Goal: Task Accomplishment & Management: Manage account settings

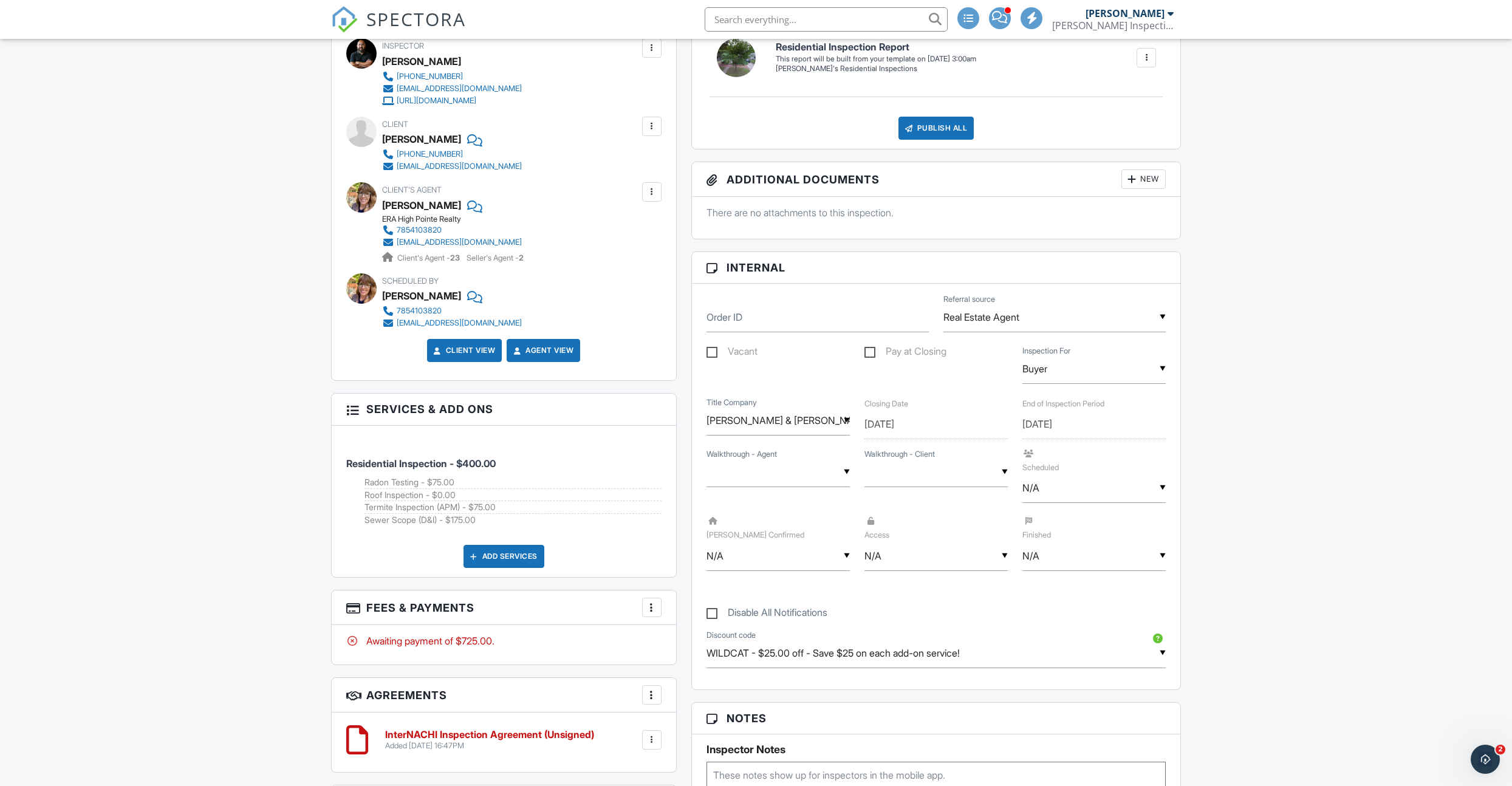
scroll to position [362, 0]
click at [819, 473] on div "▼ Unknown Yes No Unknown Yes No" at bounding box center [778, 472] width 143 height 30
drag, startPoint x: 754, startPoint y: 534, endPoint x: 762, endPoint y: 533, distance: 8.1
click at [754, 534] on span "Unknown" at bounding box center [749, 534] width 61 height 30
type input "Unknown"
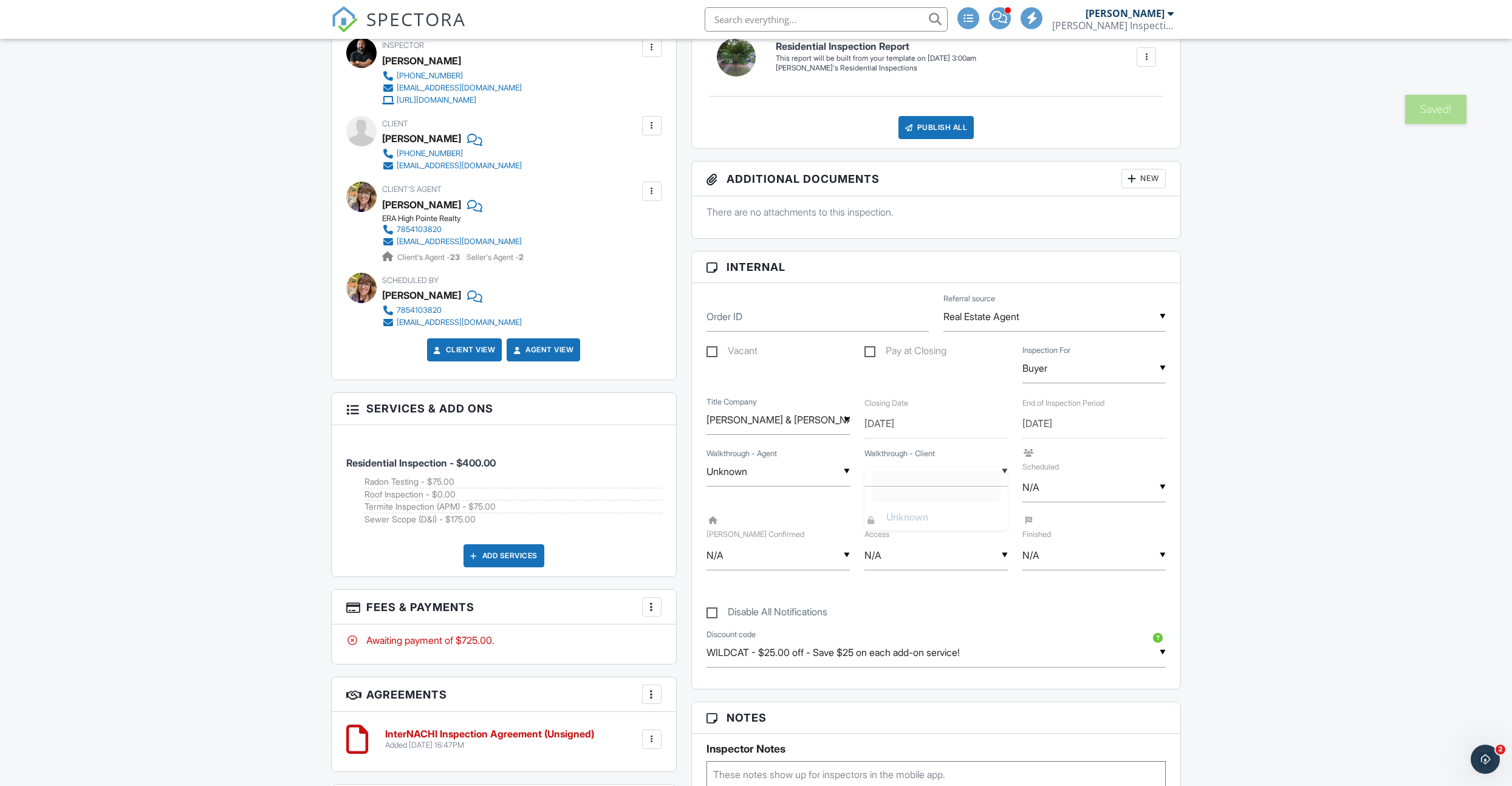
click at [923, 468] on input "text" at bounding box center [935, 472] width 143 height 30
click at [902, 526] on span "Unknown" at bounding box center [907, 534] width 61 height 30
type input "Unknown"
click at [1085, 481] on input "N/A" at bounding box center [1094, 487] width 143 height 30
drag, startPoint x: 1060, startPoint y: 574, endPoint x: 885, endPoint y: 583, distance: 175.2
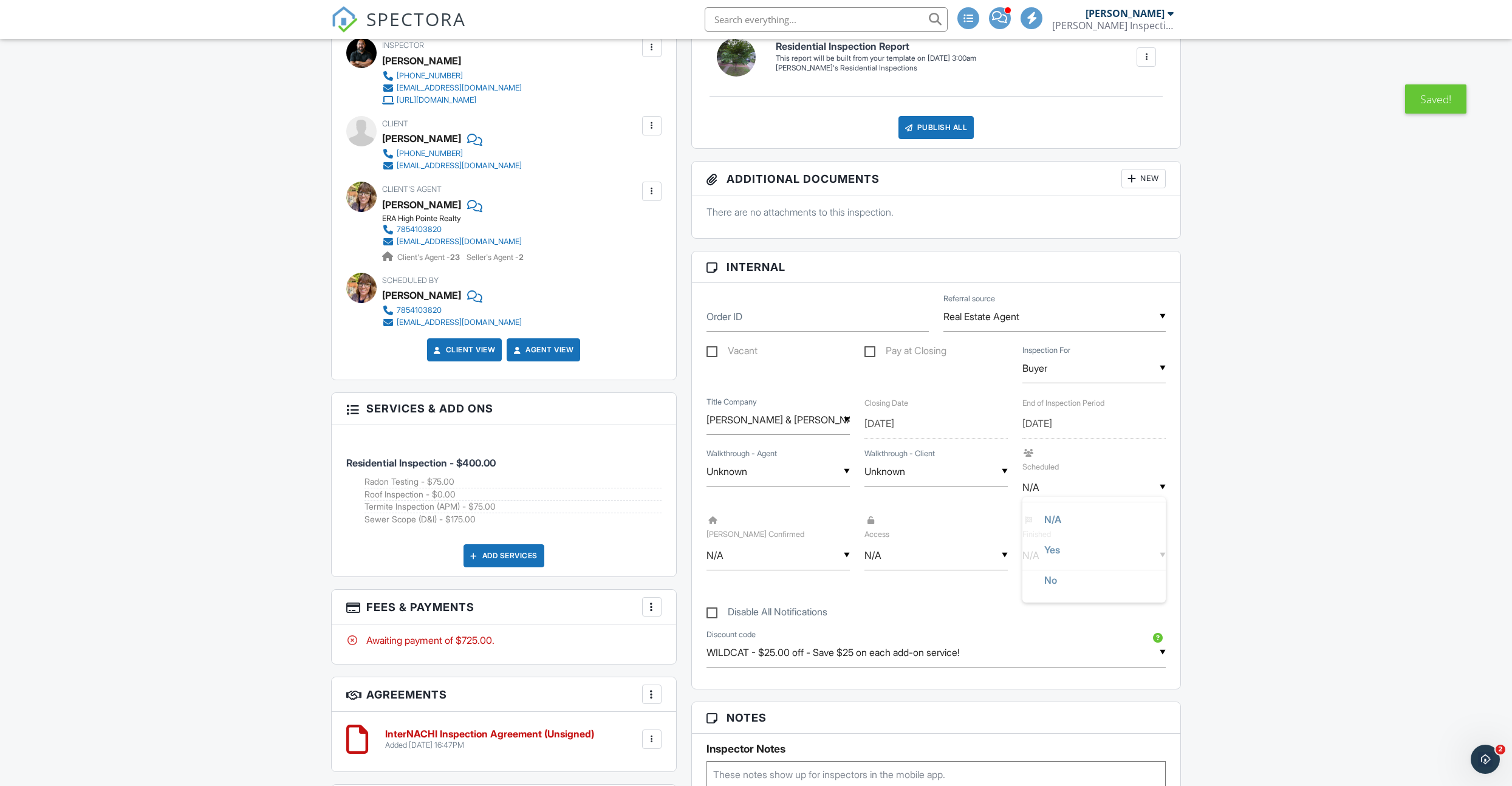
click at [1060, 574] on span "No" at bounding box center [1050, 580] width 32 height 30
type input "No"
click at [813, 564] on div "▼ N/A N/A Yes No N/A Yes No" at bounding box center [778, 555] width 143 height 30
click at [760, 649] on li "No" at bounding box center [778, 648] width 129 height 30
type input "No"
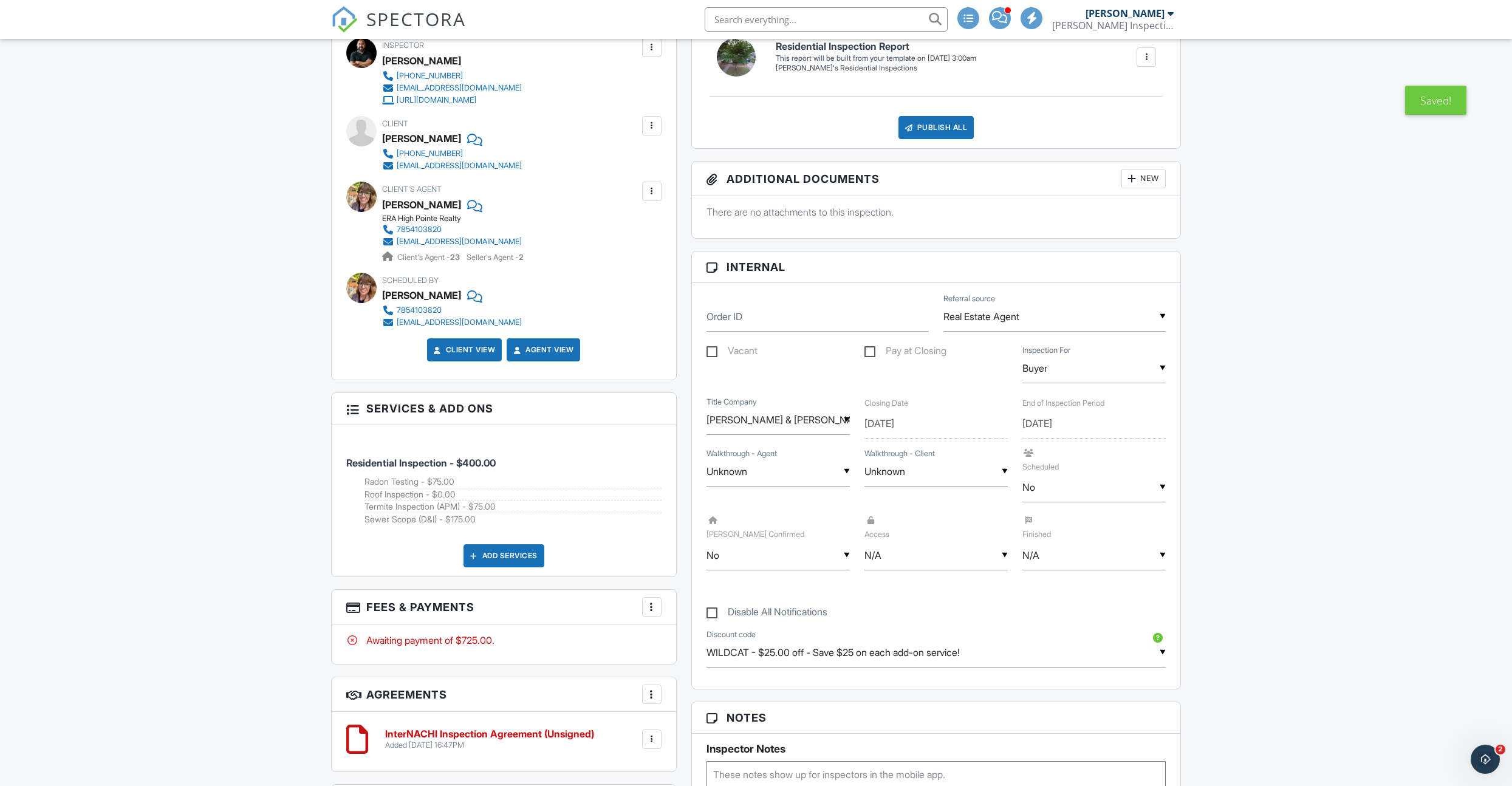
drag, startPoint x: 885, startPoint y: 560, endPoint x: 884, endPoint y: 568, distance: 8.1
click at [885, 560] on div "▼ N/A N/A Yes No N/A Yes No" at bounding box center [935, 555] width 143 height 30
click at [888, 643] on span "No" at bounding box center [892, 648] width 32 height 30
type input "No"
drag, startPoint x: 1067, startPoint y: 562, endPoint x: 1062, endPoint y: 582, distance: 20.6
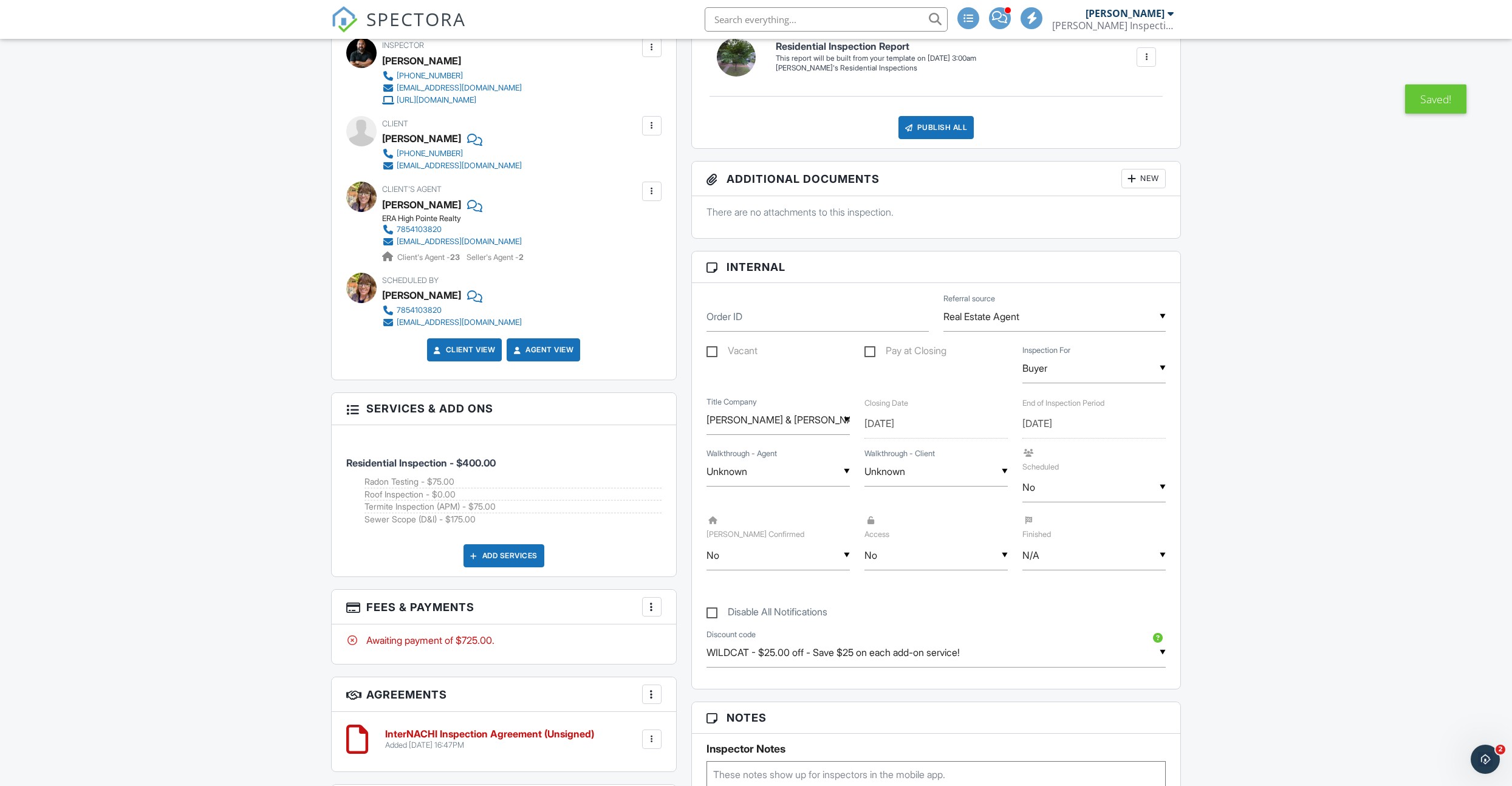
click at [1067, 562] on div "▼ N/A N/A Yes No N/A Yes No" at bounding box center [1094, 555] width 143 height 30
click at [1059, 640] on span "No" at bounding box center [1050, 648] width 32 height 30
type input "No"
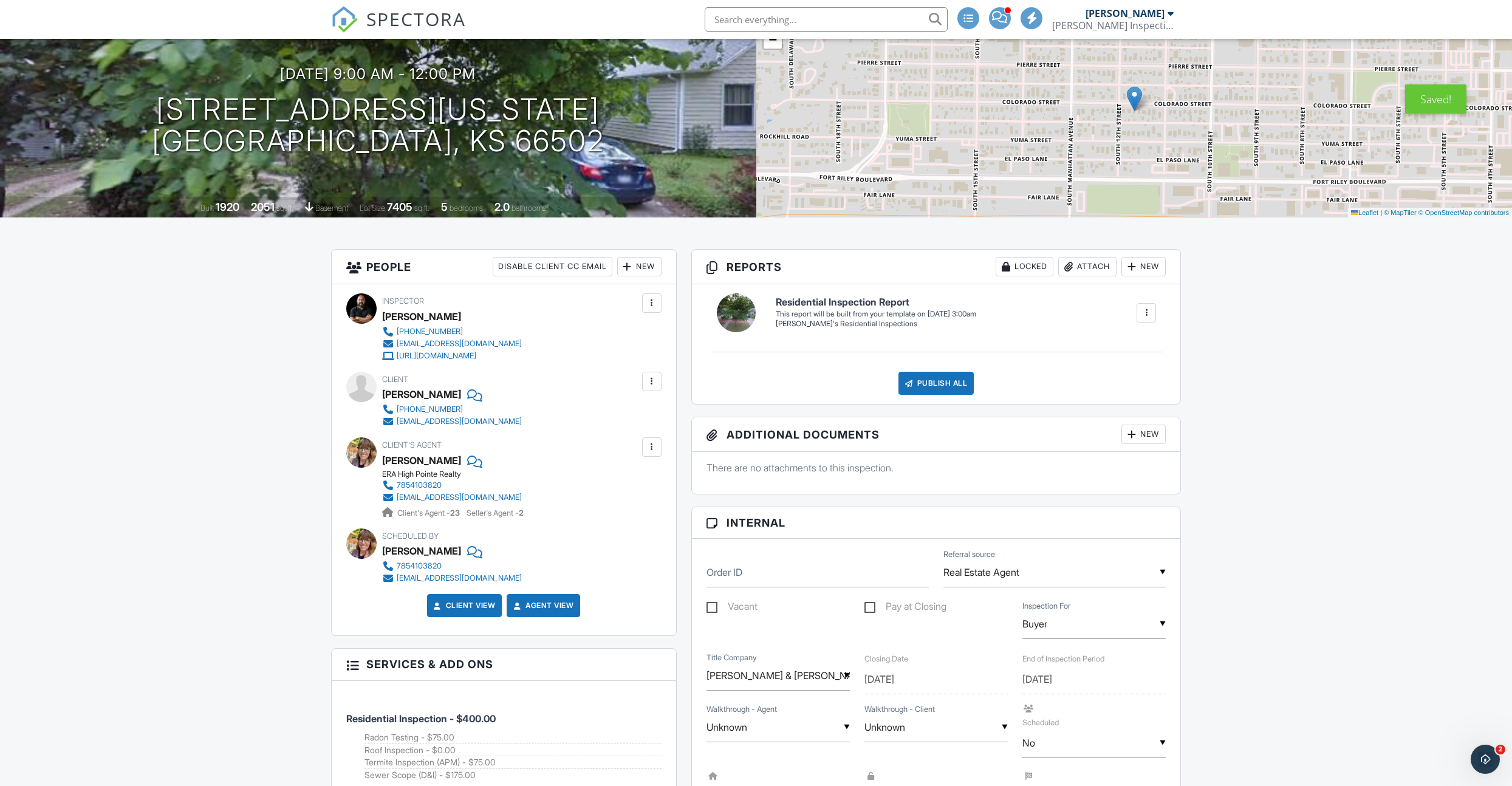
scroll to position [0, 0]
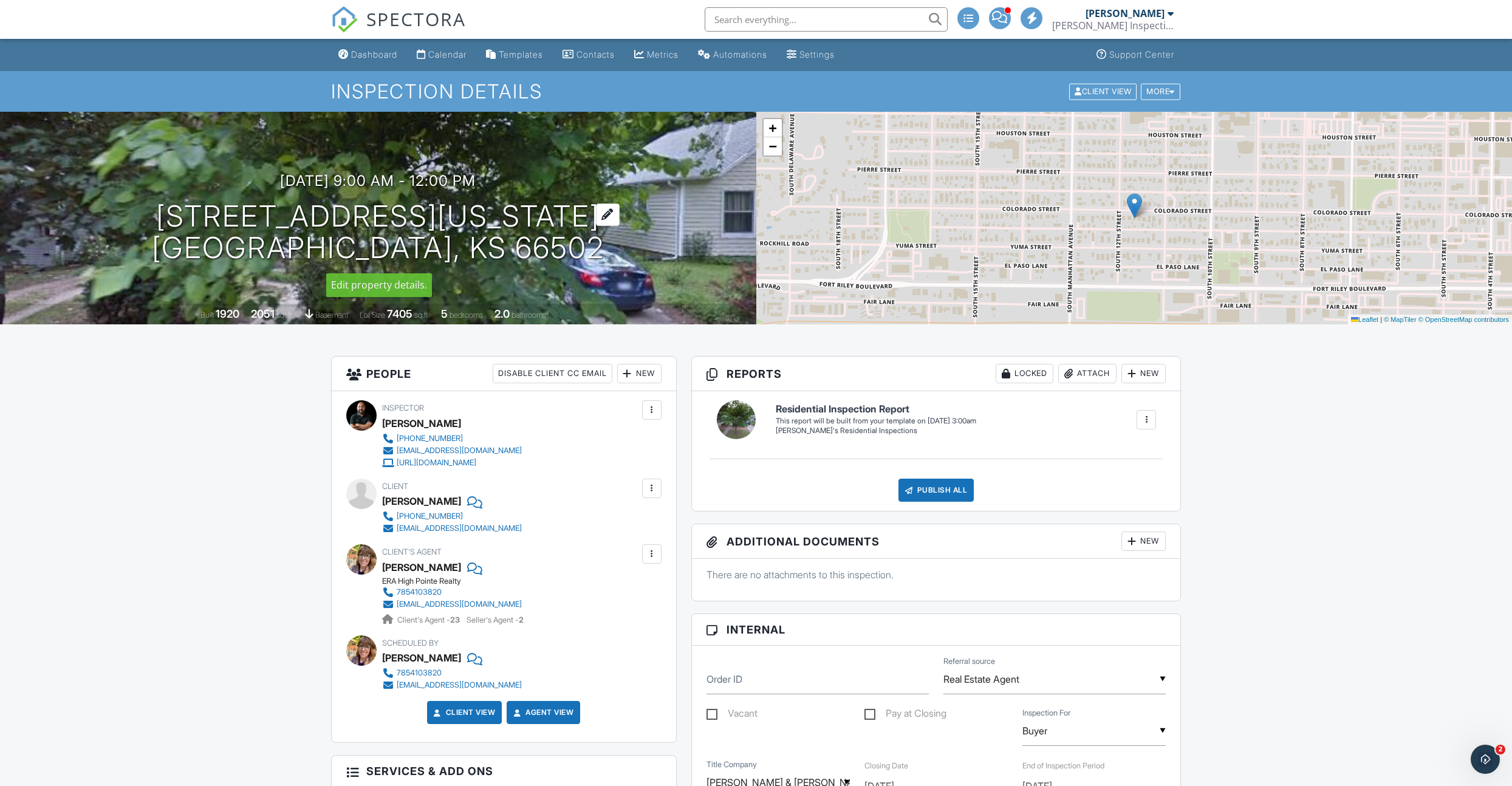
click at [275, 216] on h1 "1123 Colorado St Manhattan, KS 66502" at bounding box center [377, 233] width 452 height 65
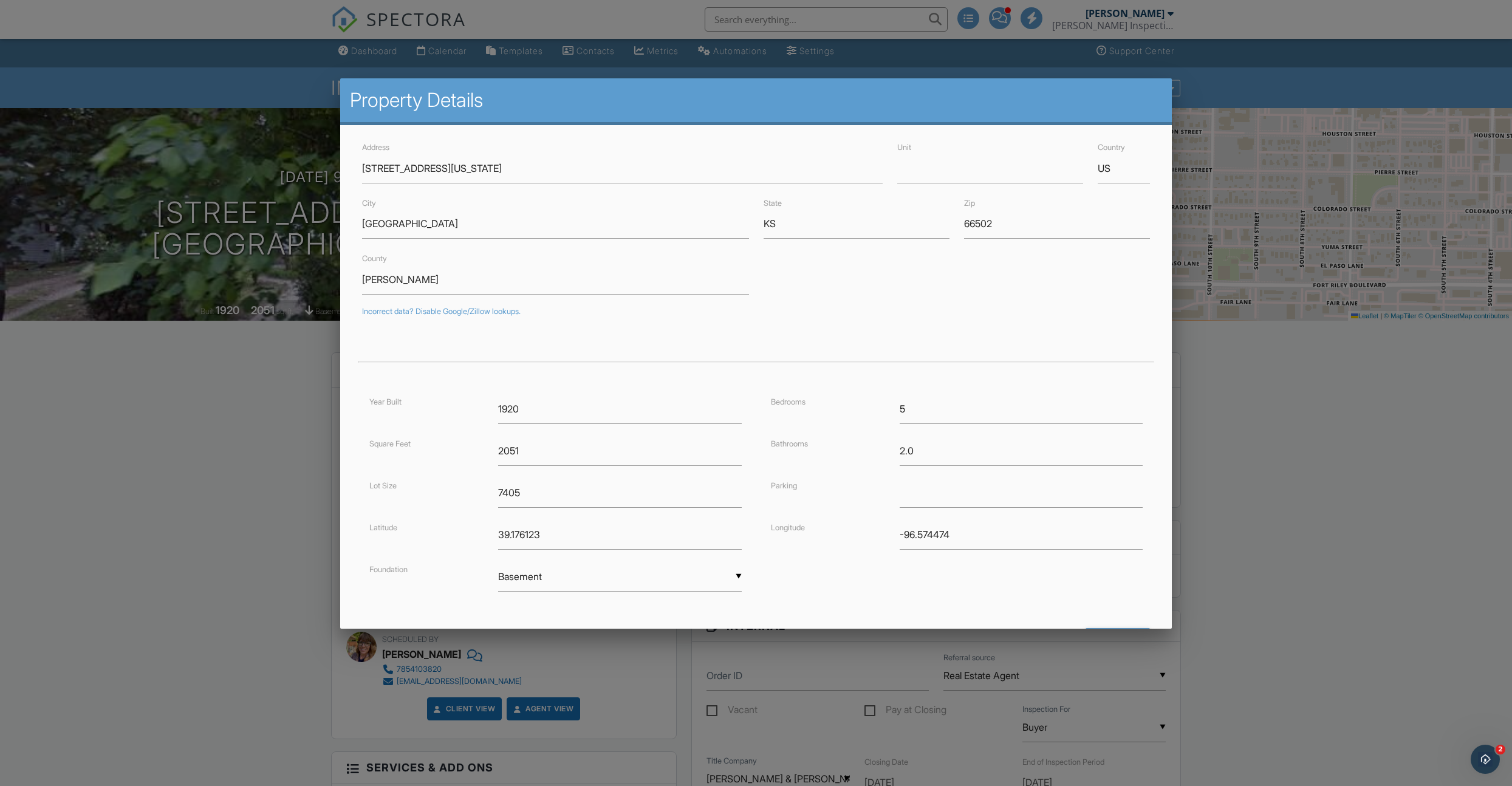
click at [189, 494] on div at bounding box center [756, 430] width 1512 height 983
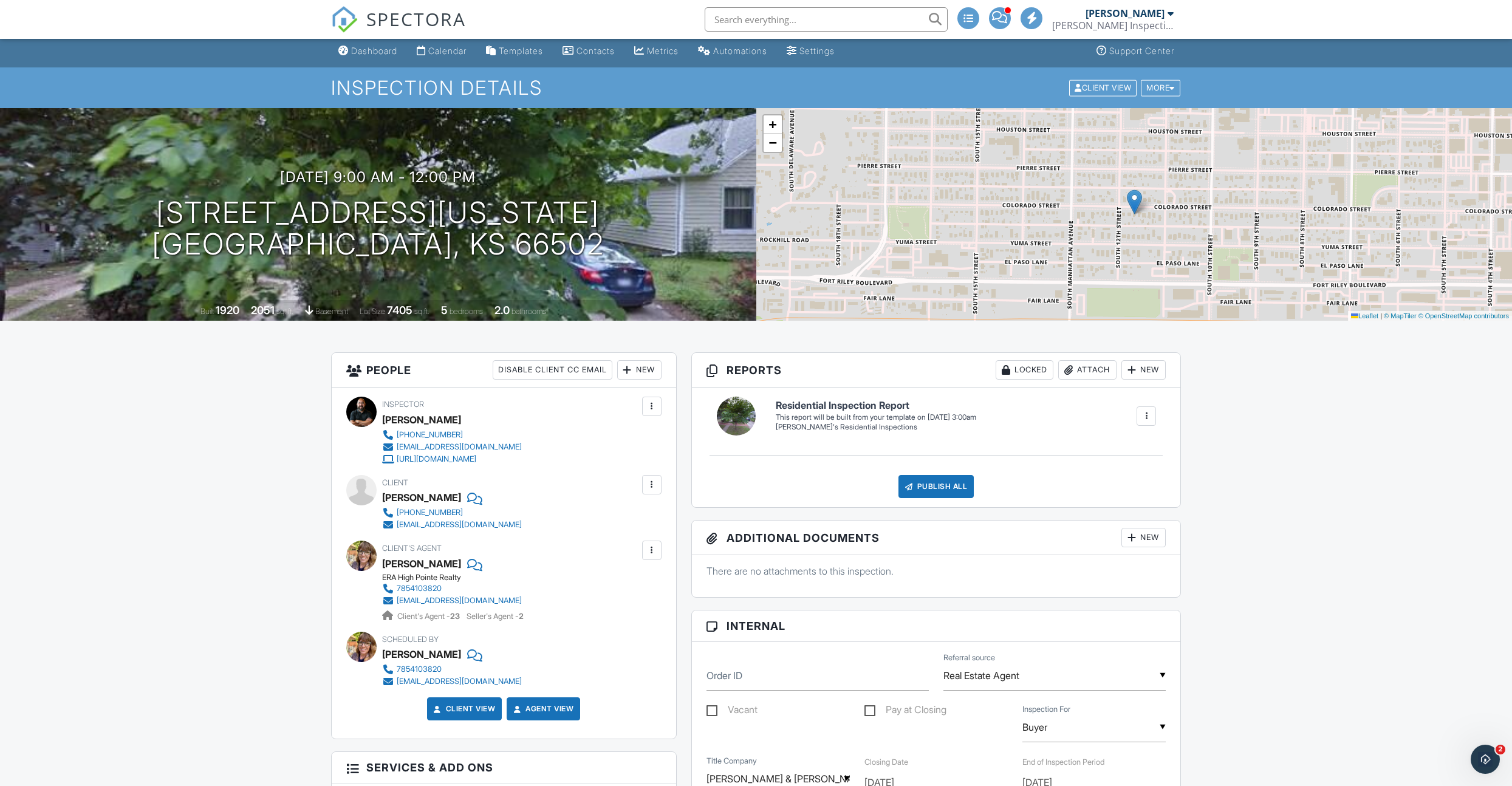
click at [640, 369] on div "New" at bounding box center [639, 370] width 45 height 19
click at [660, 463] on li "Listing Agent" at bounding box center [683, 467] width 119 height 30
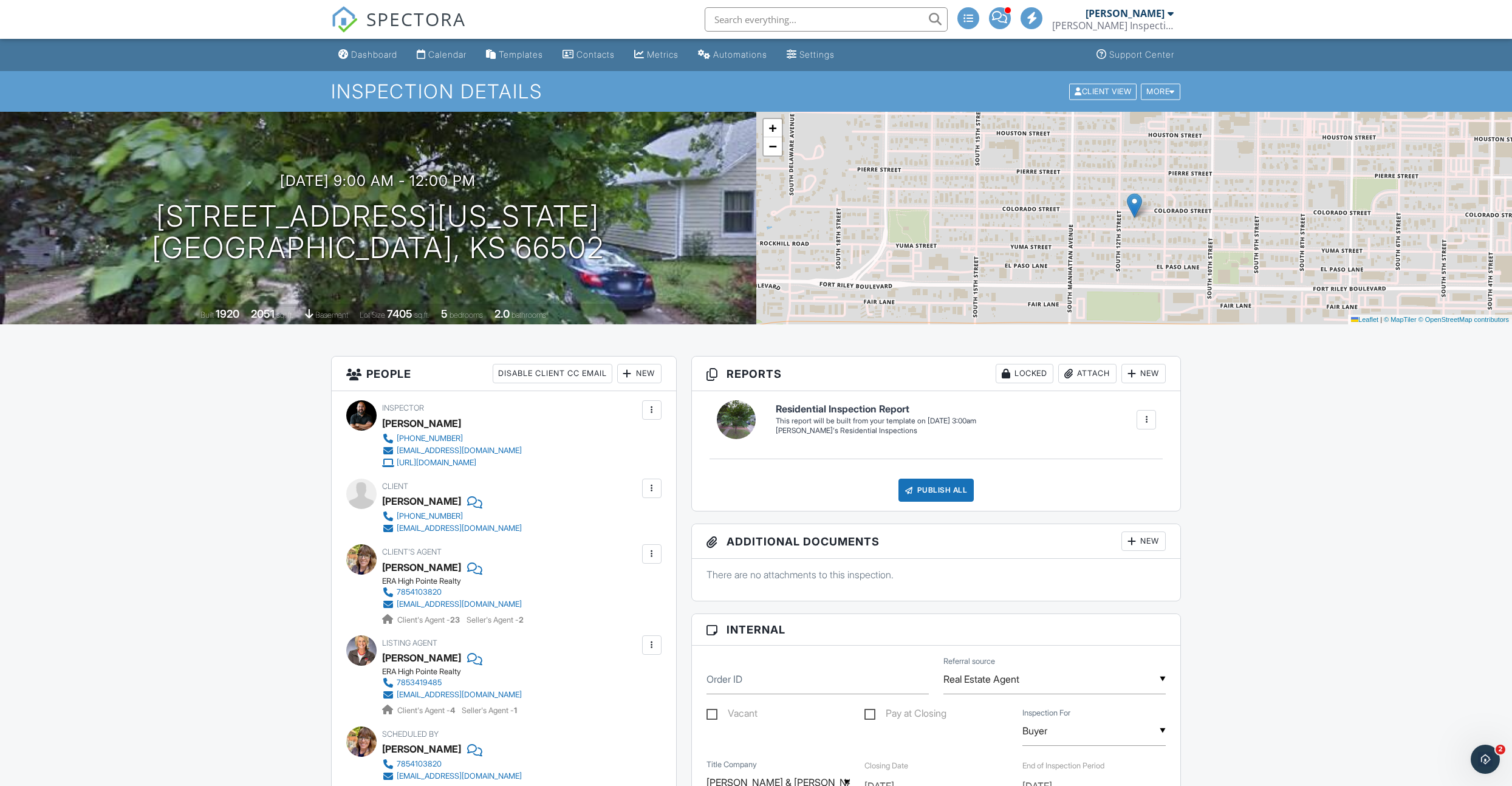
click at [370, 56] on div "Dashboard" at bounding box center [374, 54] width 46 height 10
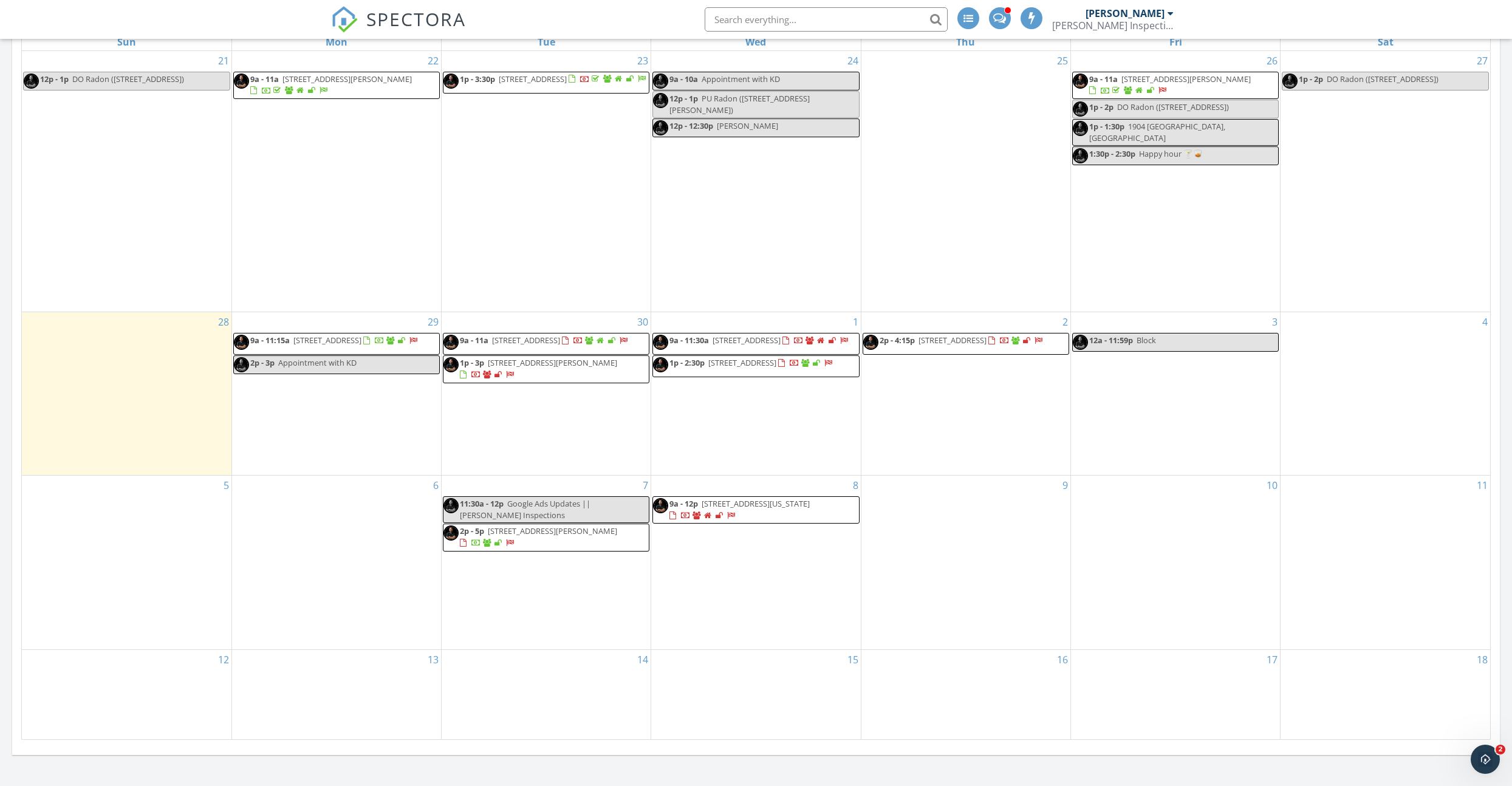
scroll to position [487, 0]
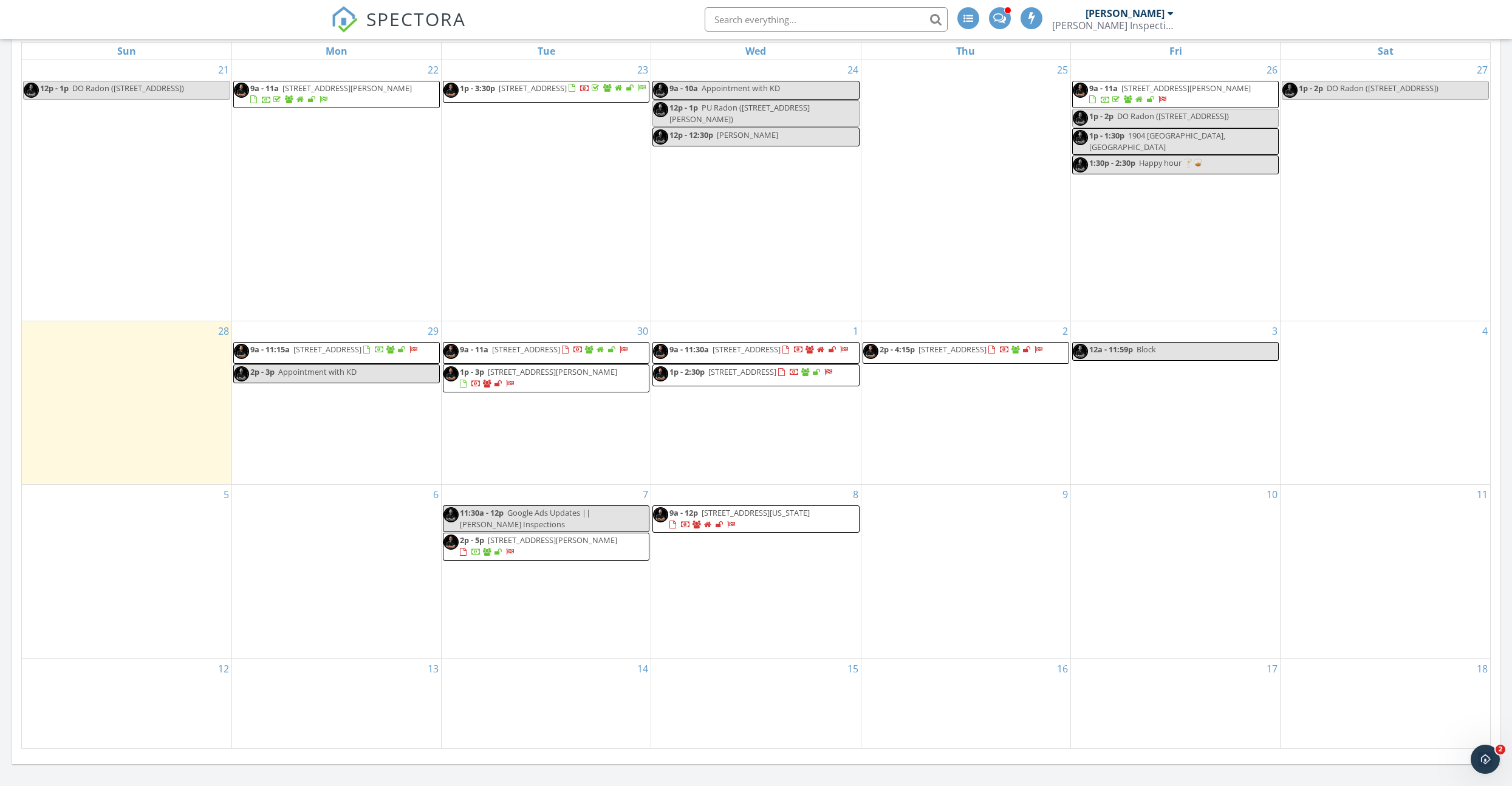
click at [768, 531] on span "9a - 12p 1123 Colorado St, Manhattan 66502" at bounding box center [755, 519] width 205 height 24
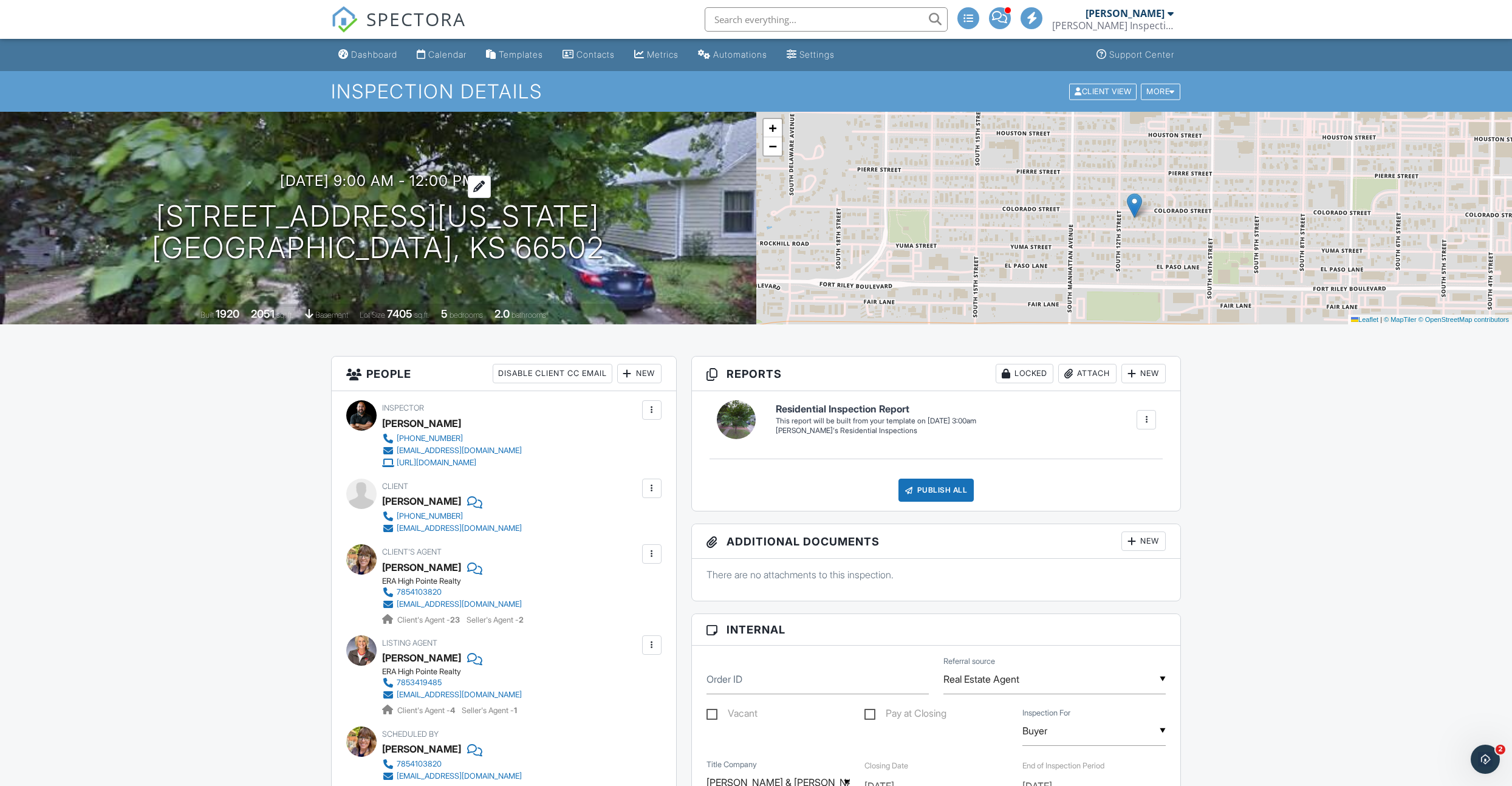
click at [489, 185] on div at bounding box center [480, 187] width 23 height 23
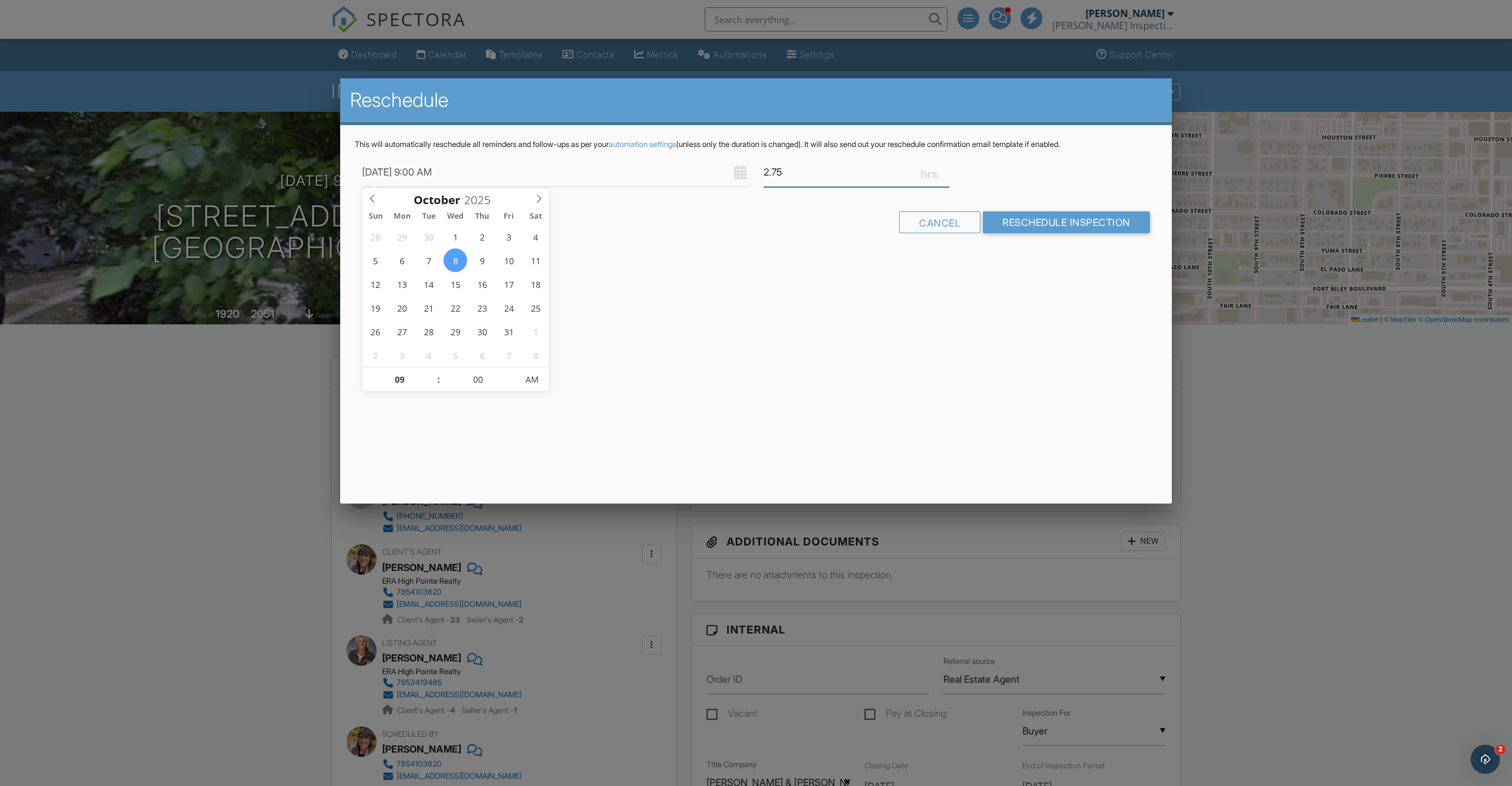
click at [947, 174] on input "2.75" at bounding box center [857, 172] width 186 height 30
type input "2.5"
click at [947, 174] on input "2.5" at bounding box center [857, 172] width 186 height 30
click at [990, 228] on input "Reschedule Inspection" at bounding box center [1066, 222] width 167 height 22
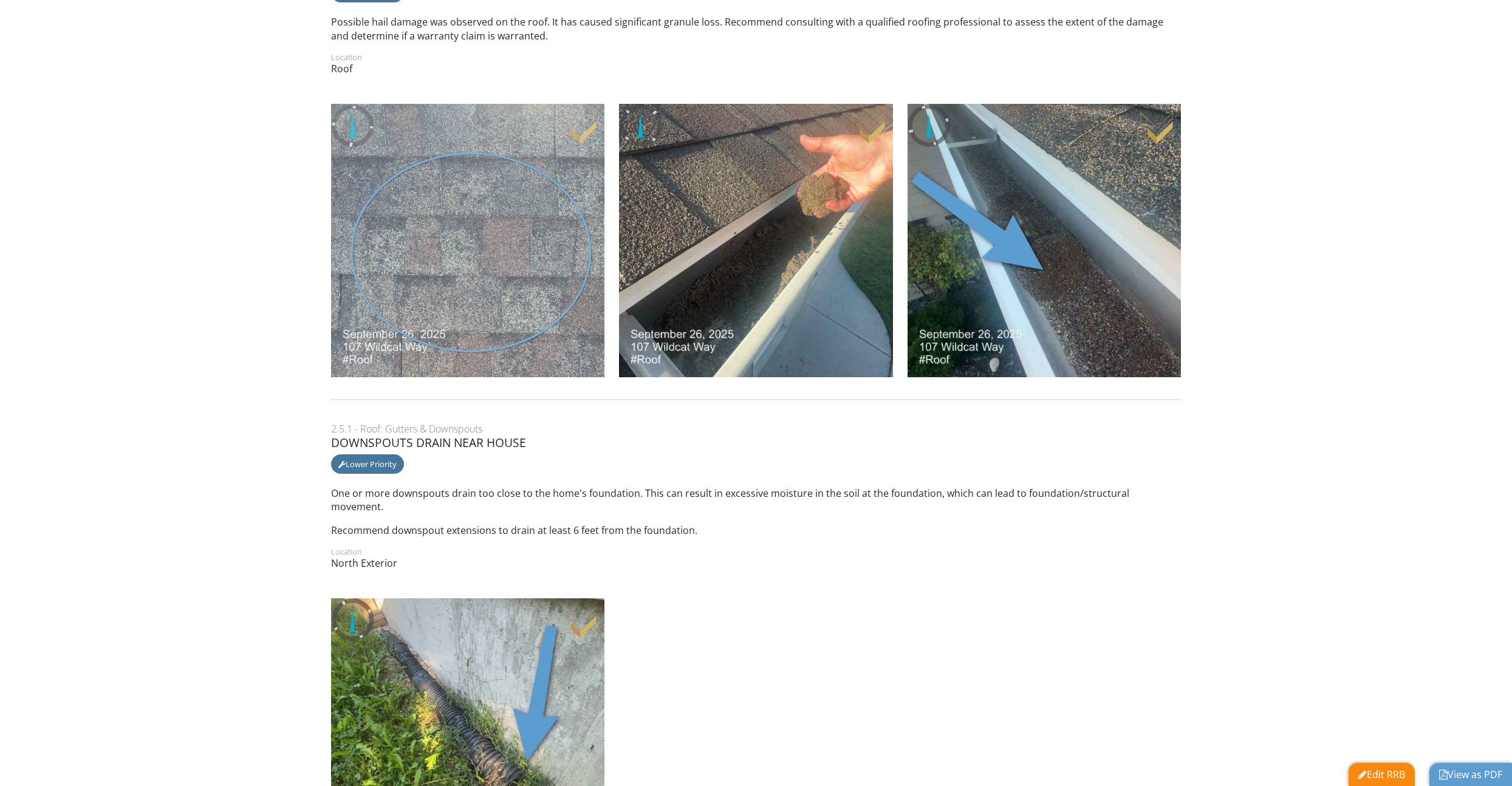
scroll to position [52, 0]
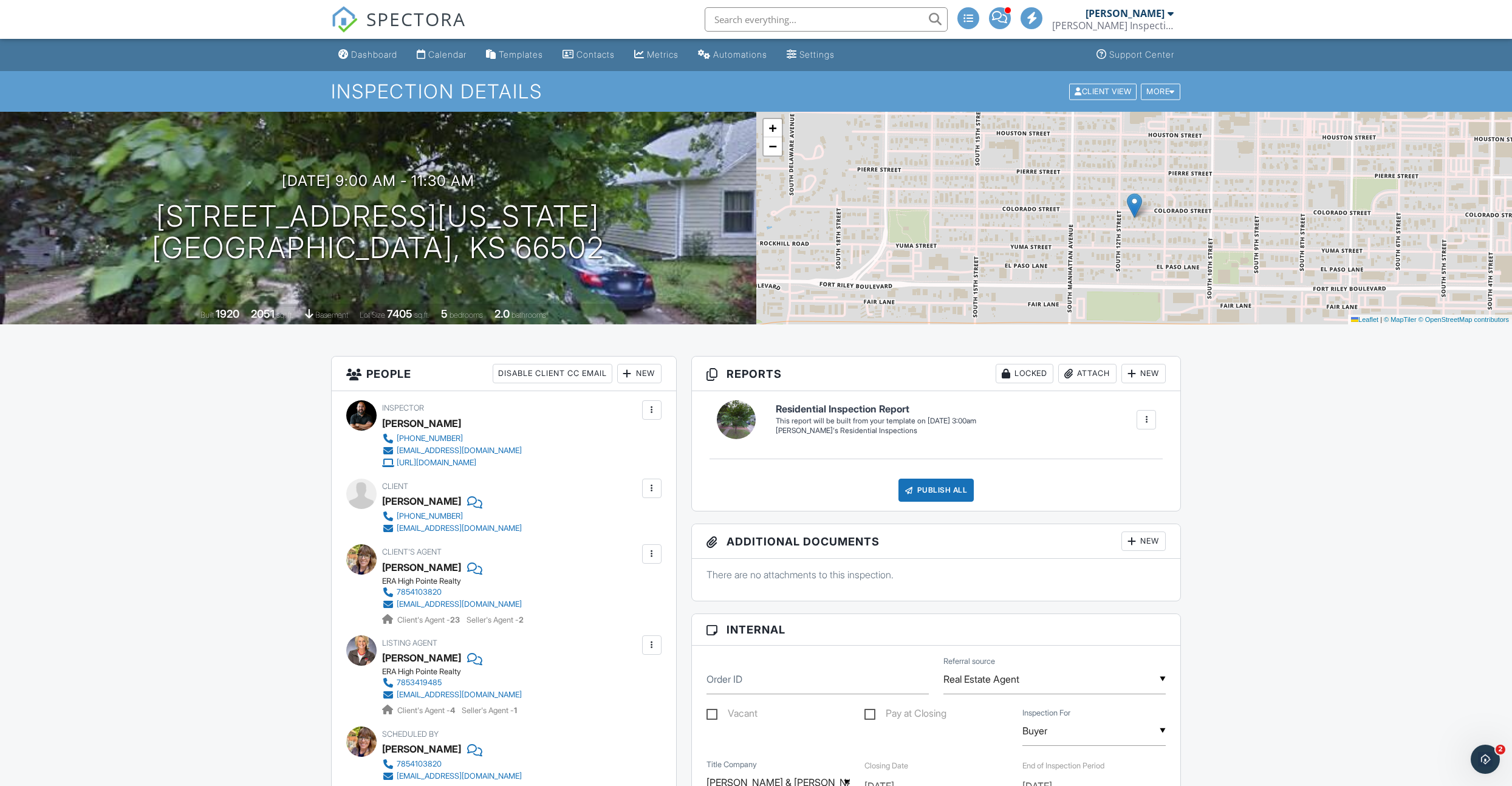
click at [356, 56] on div "Dashboard" at bounding box center [374, 54] width 46 height 10
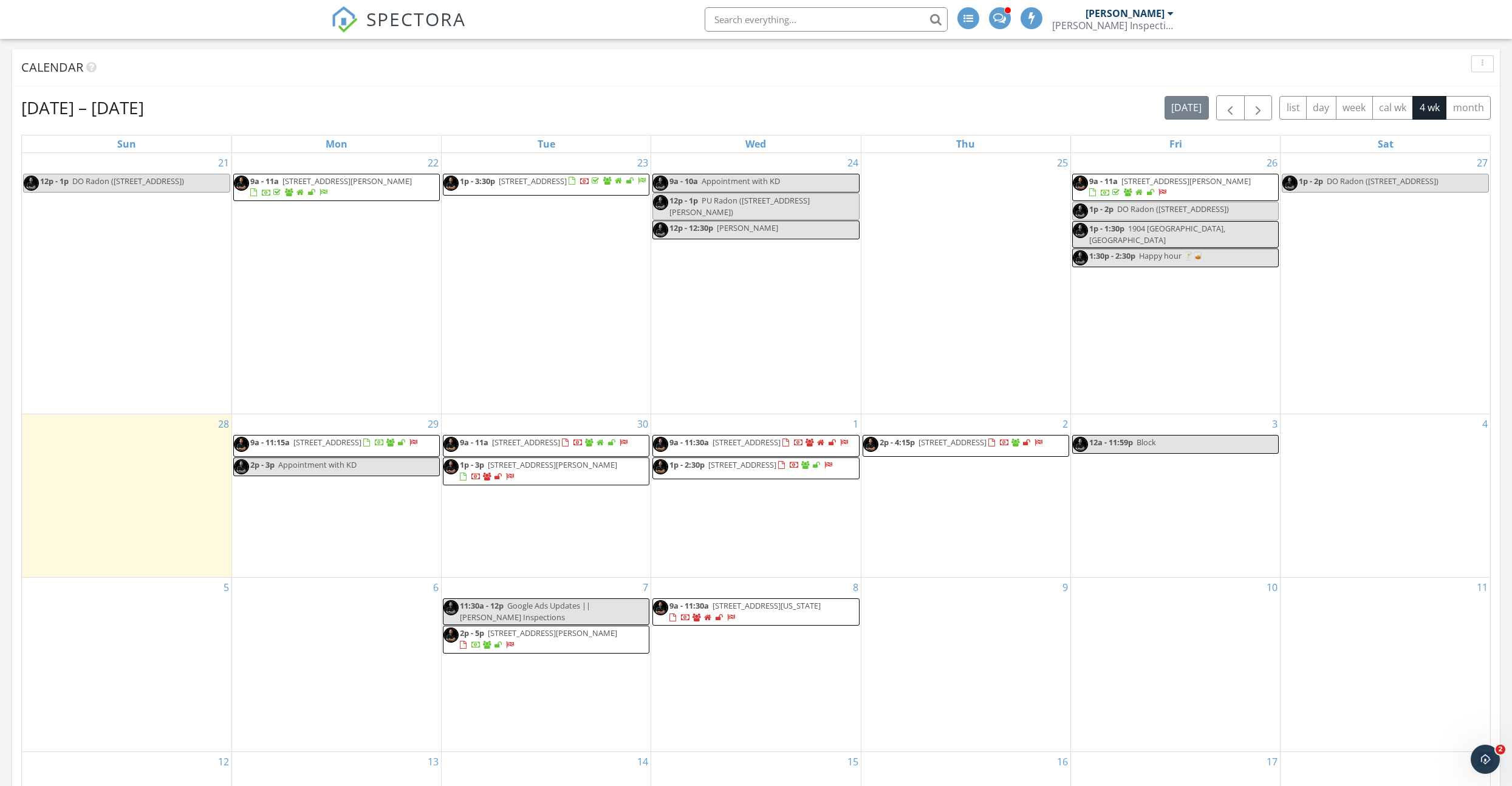
scroll to position [453, 0]
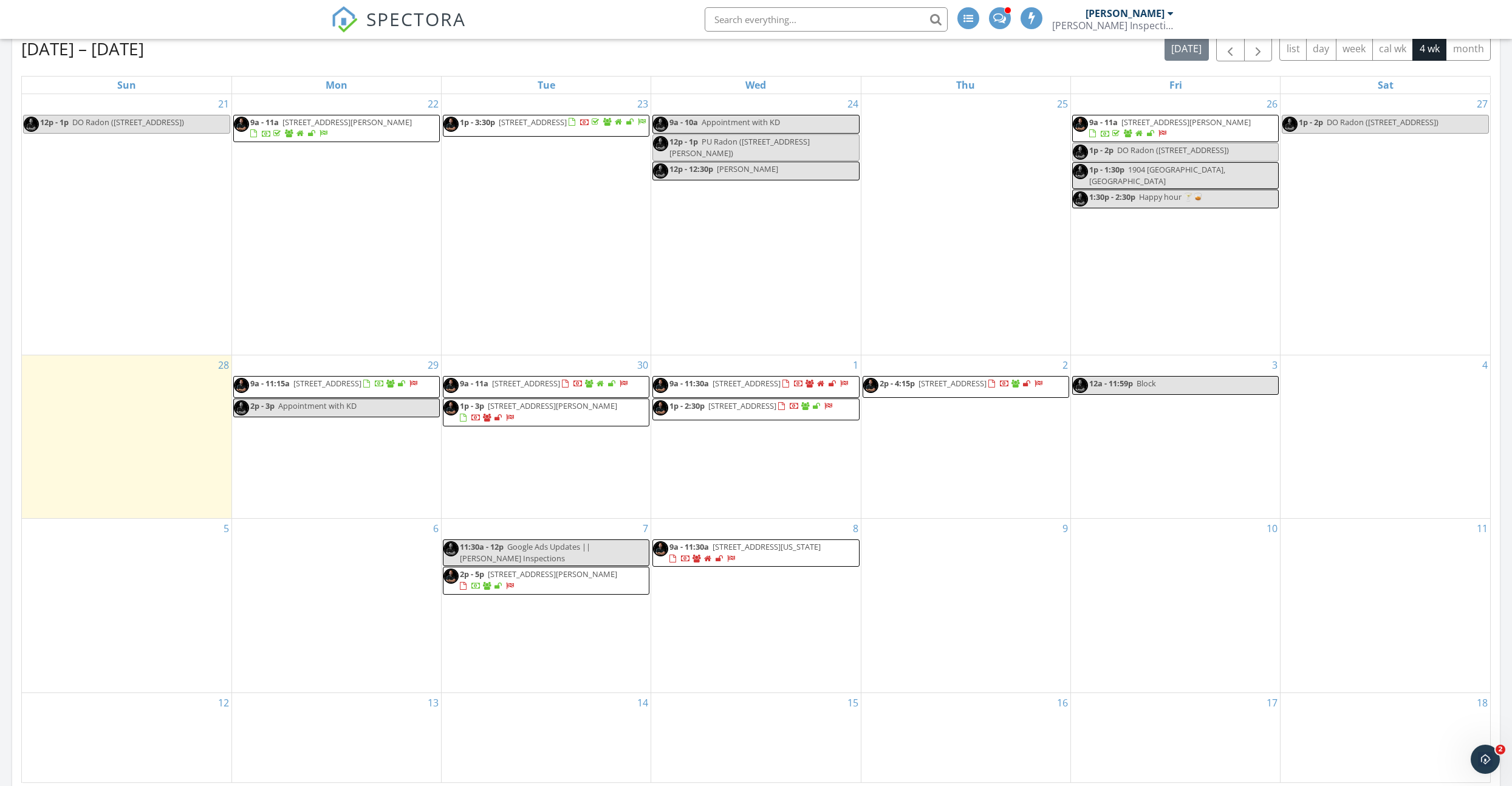
click at [762, 396] on span "9a - 11:30a [STREET_ADDRESS]" at bounding box center [751, 387] width 197 height 19
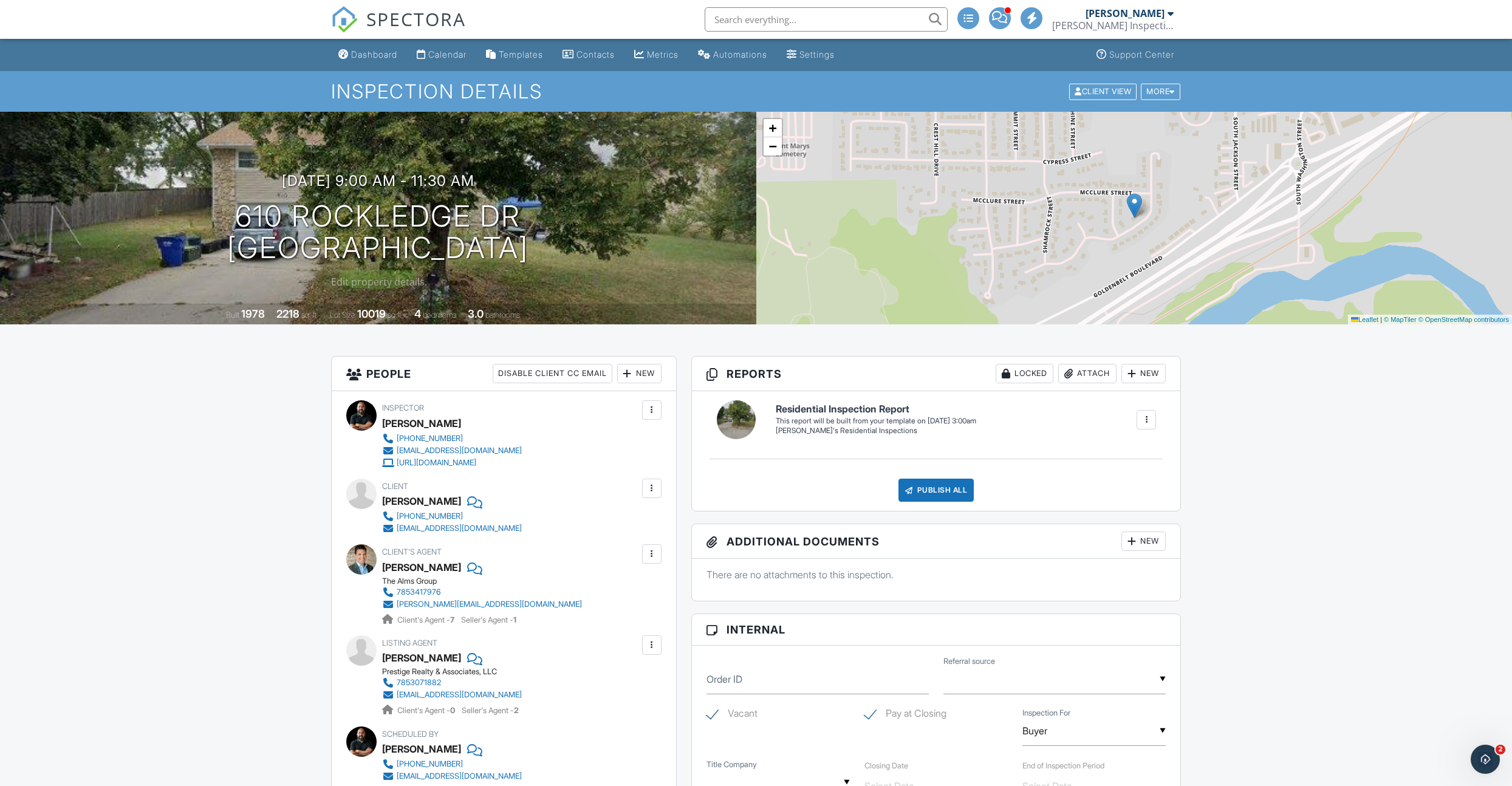
scroll to position [1, 0]
click at [441, 56] on div "Calendar" at bounding box center [447, 54] width 38 height 10
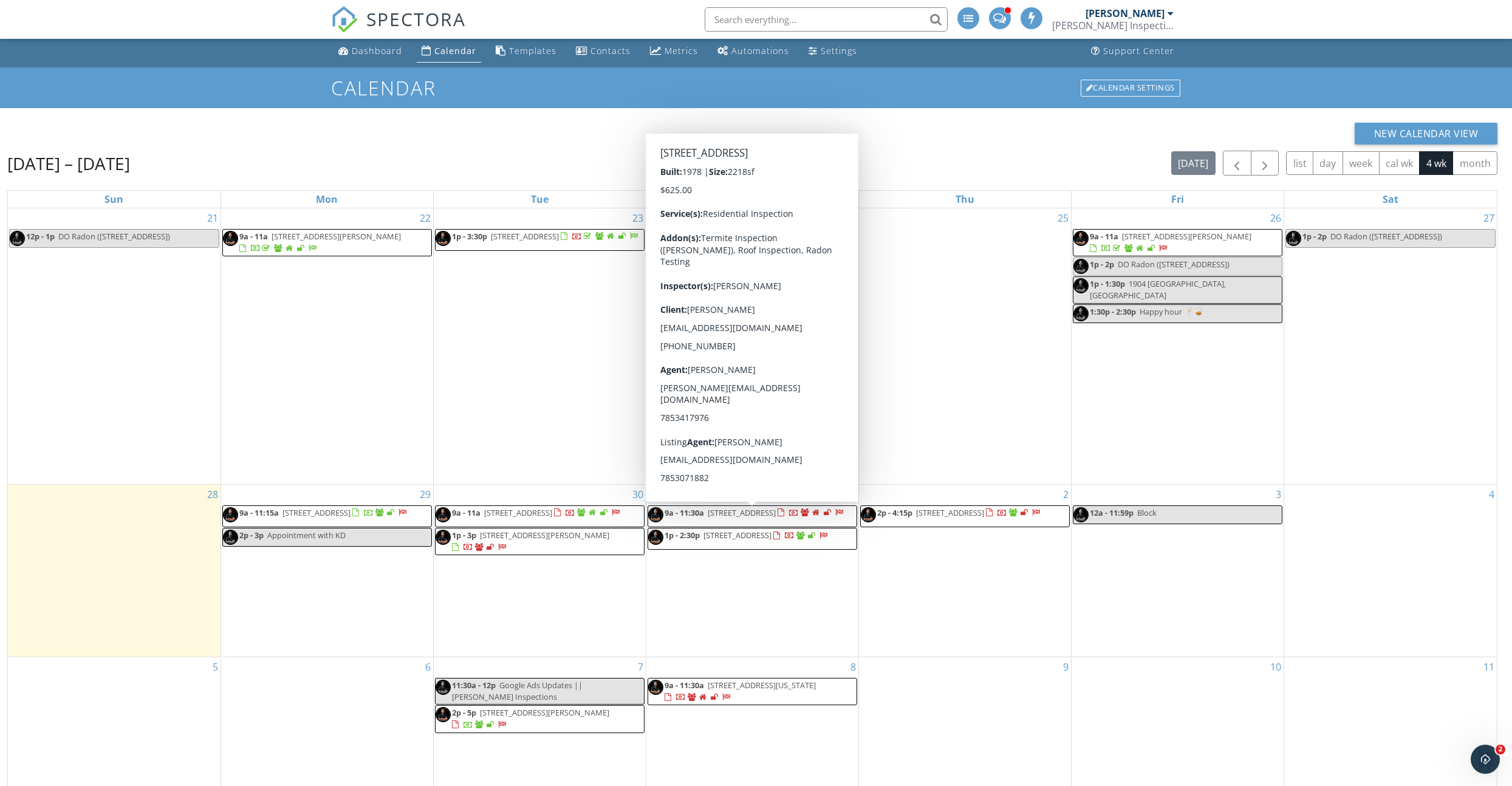
click at [754, 526] on span "9a - 11:30a 610 Rockledge Dr, Junction City 66441" at bounding box center [746, 516] width 197 height 19
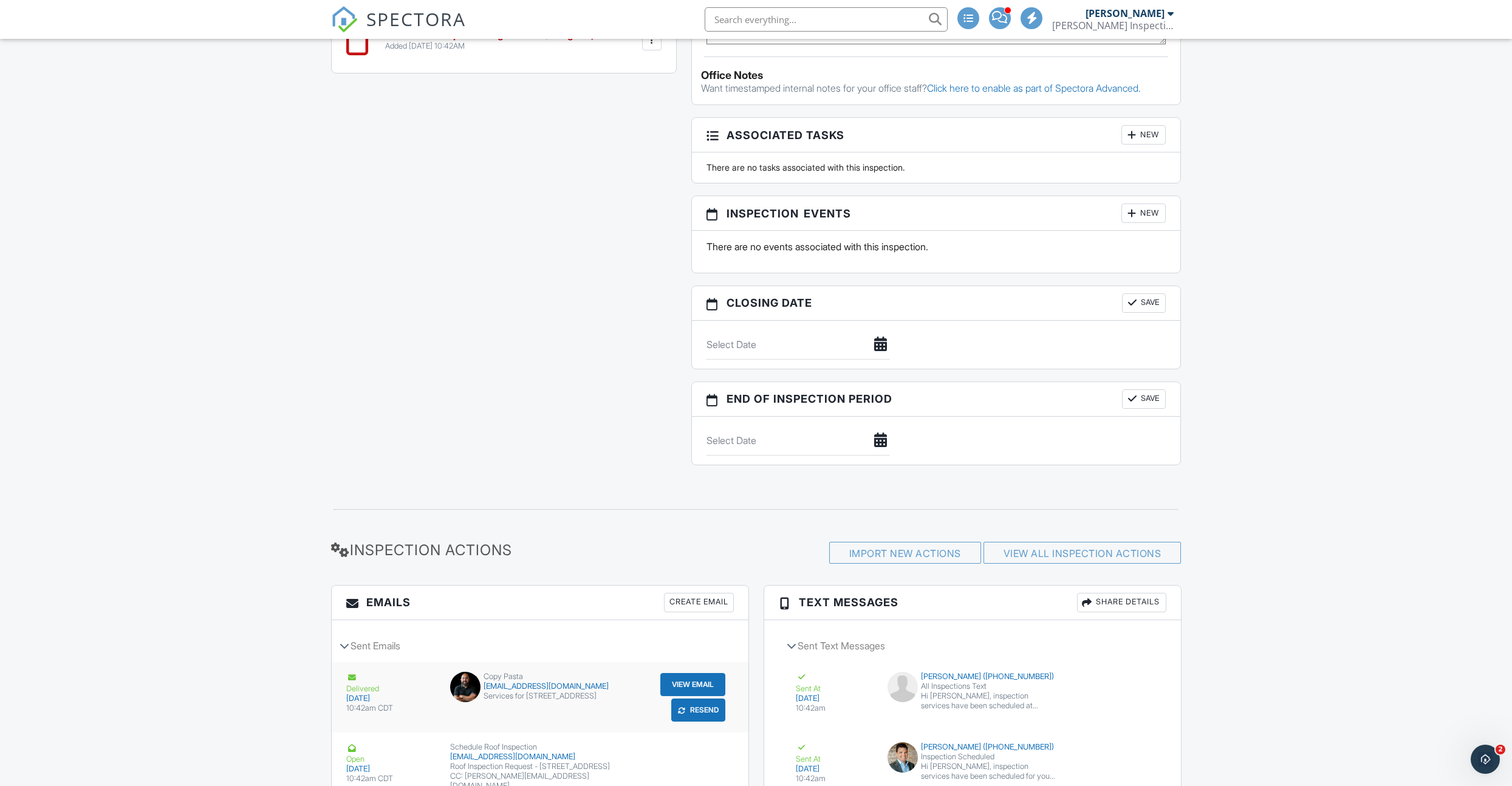
scroll to position [1354, 0]
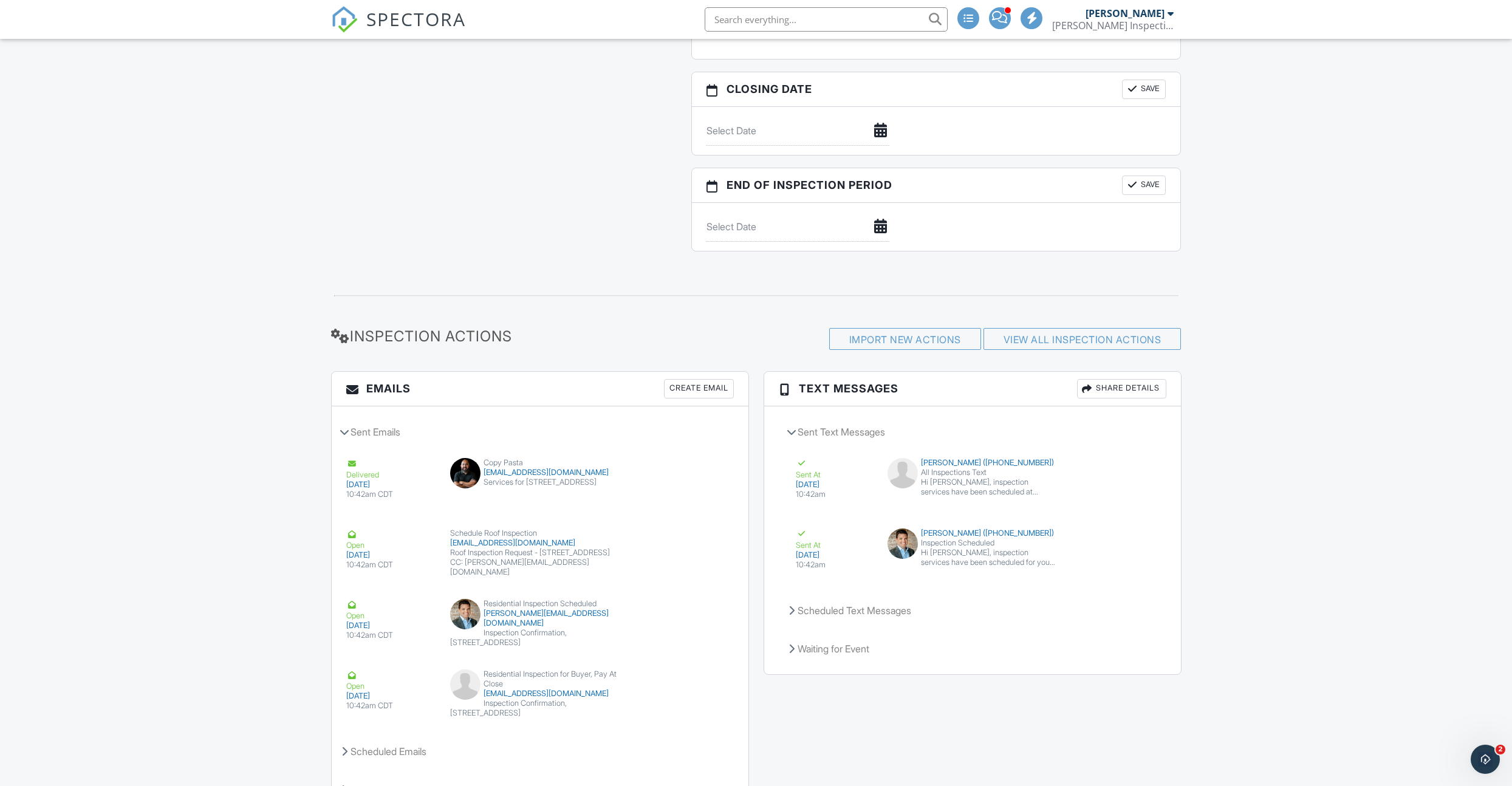
click at [691, 386] on div "Create Email" at bounding box center [699, 389] width 70 height 19
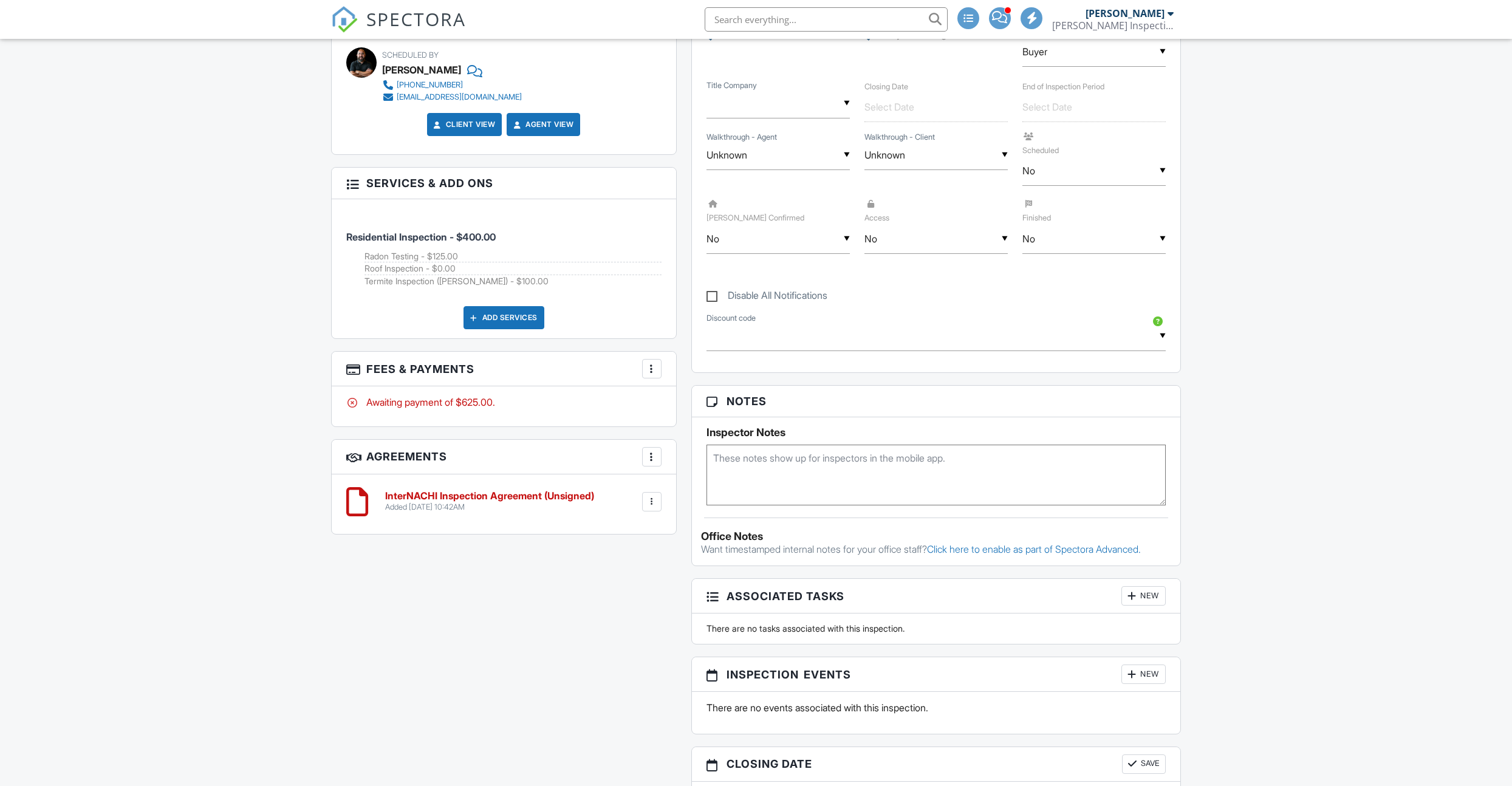
scroll to position [537, 0]
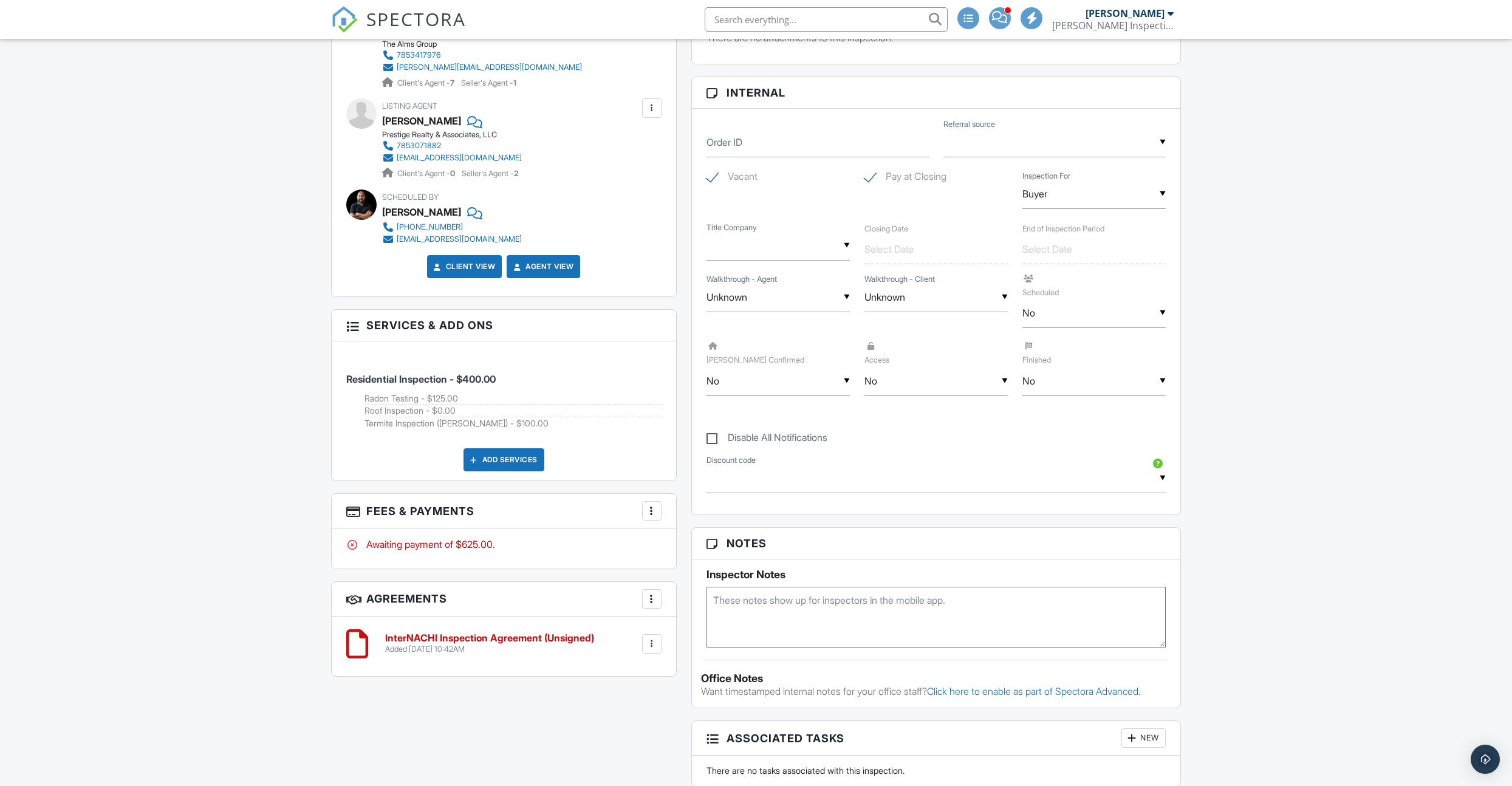
click at [1078, 319] on div "▼ No N/A Yes No N/A Yes No" at bounding box center [1094, 313] width 143 height 30
click at [1058, 372] on span "Yes" at bounding box center [1051, 375] width 35 height 30
type input "Yes"
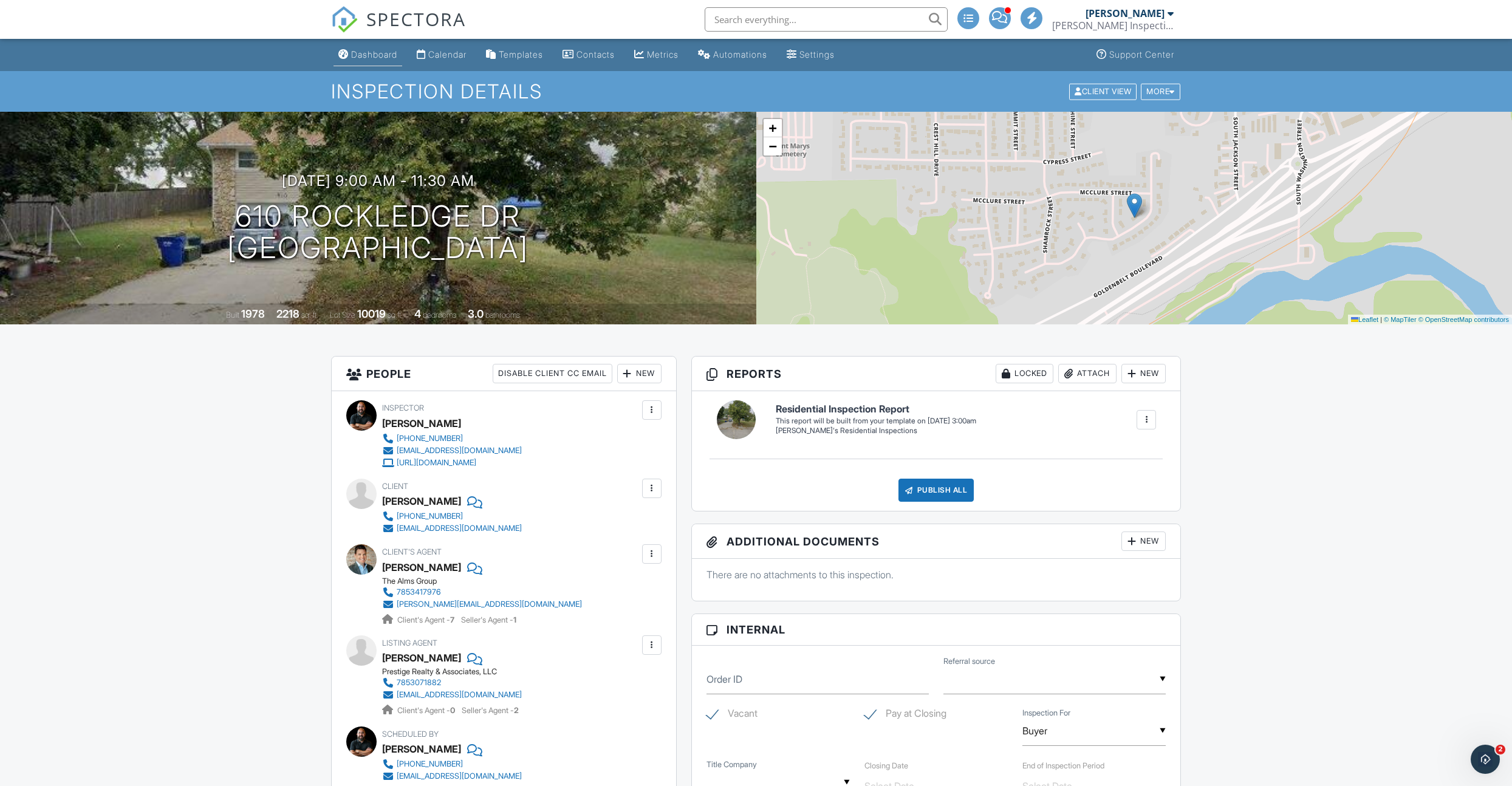
click at [367, 60] on link "Dashboard" at bounding box center [368, 55] width 69 height 23
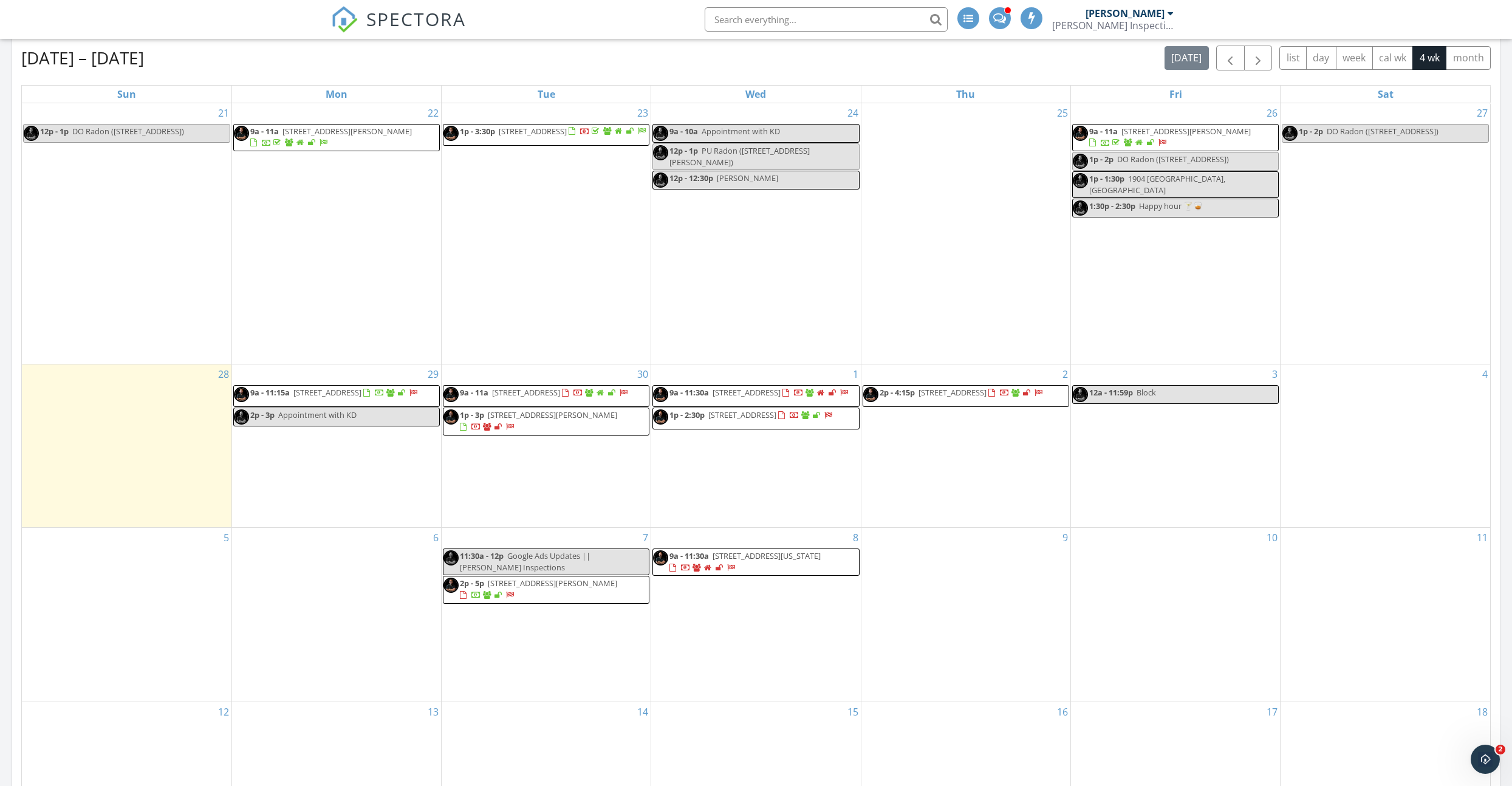
scroll to position [449, 0]
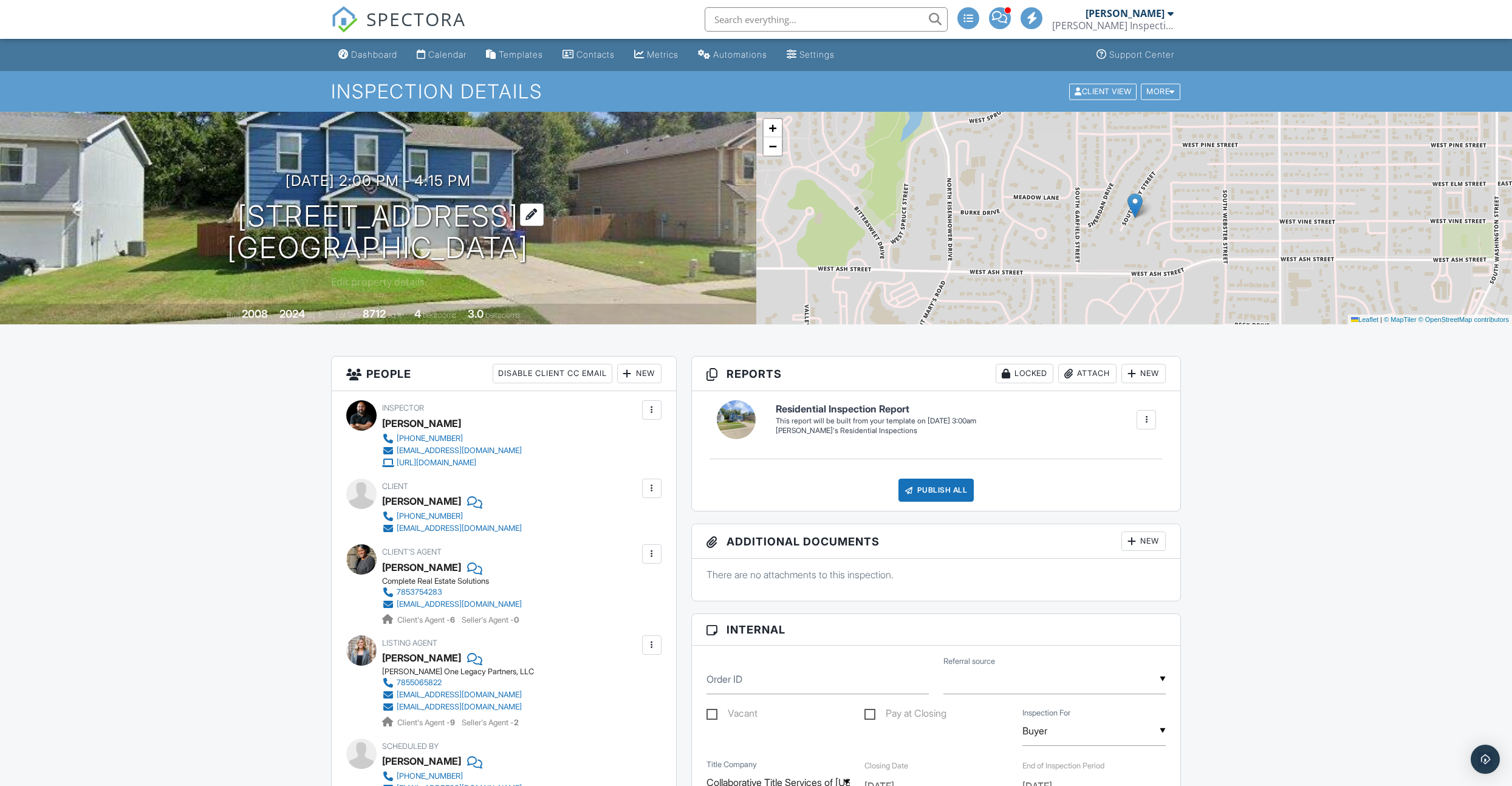
click at [334, 213] on h1 "[STREET_ADDRESS] [GEOGRAPHIC_DATA], KS 66441" at bounding box center [377, 233] width 301 height 65
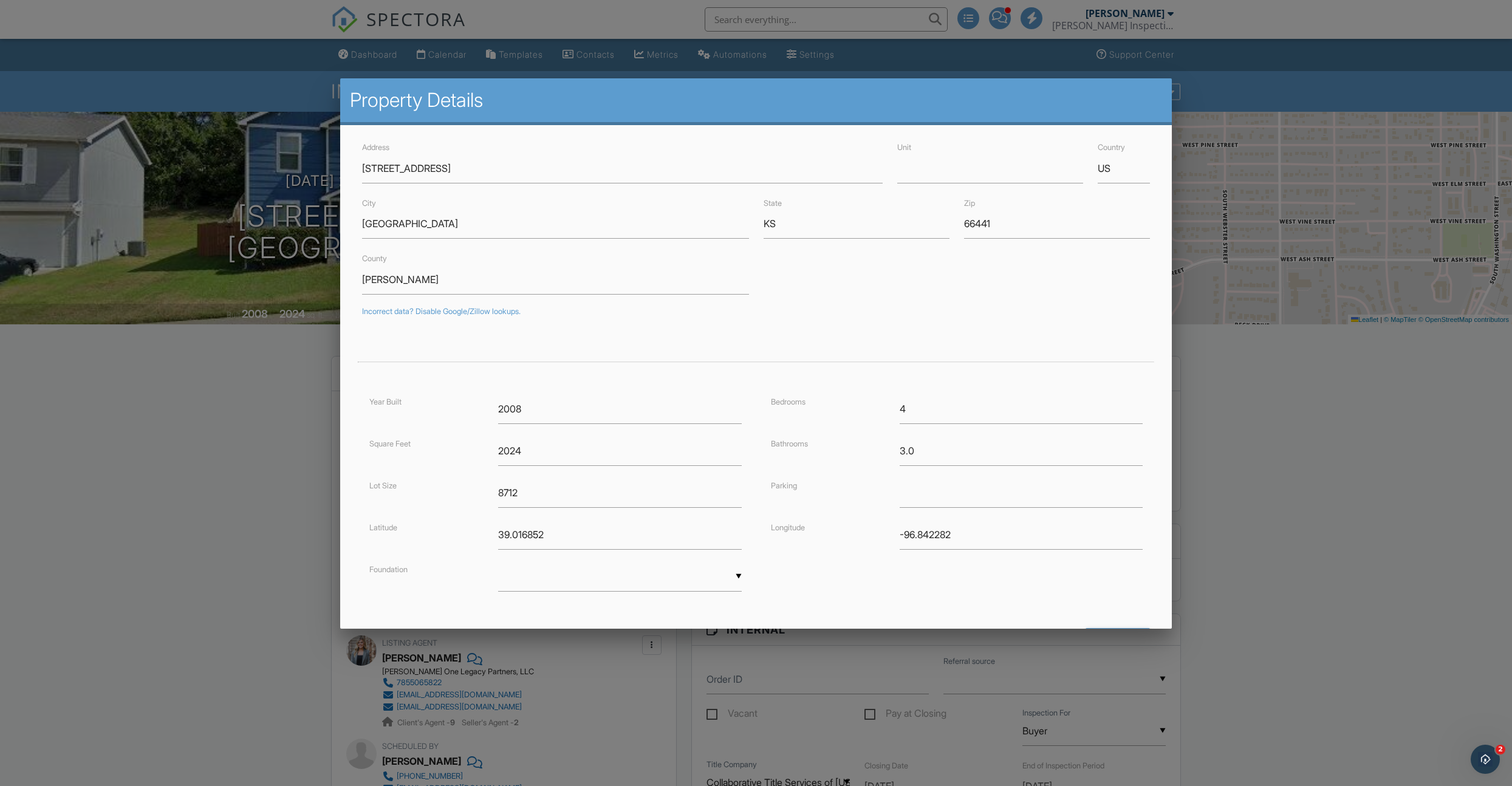
click at [220, 441] on div at bounding box center [756, 430] width 1512 height 983
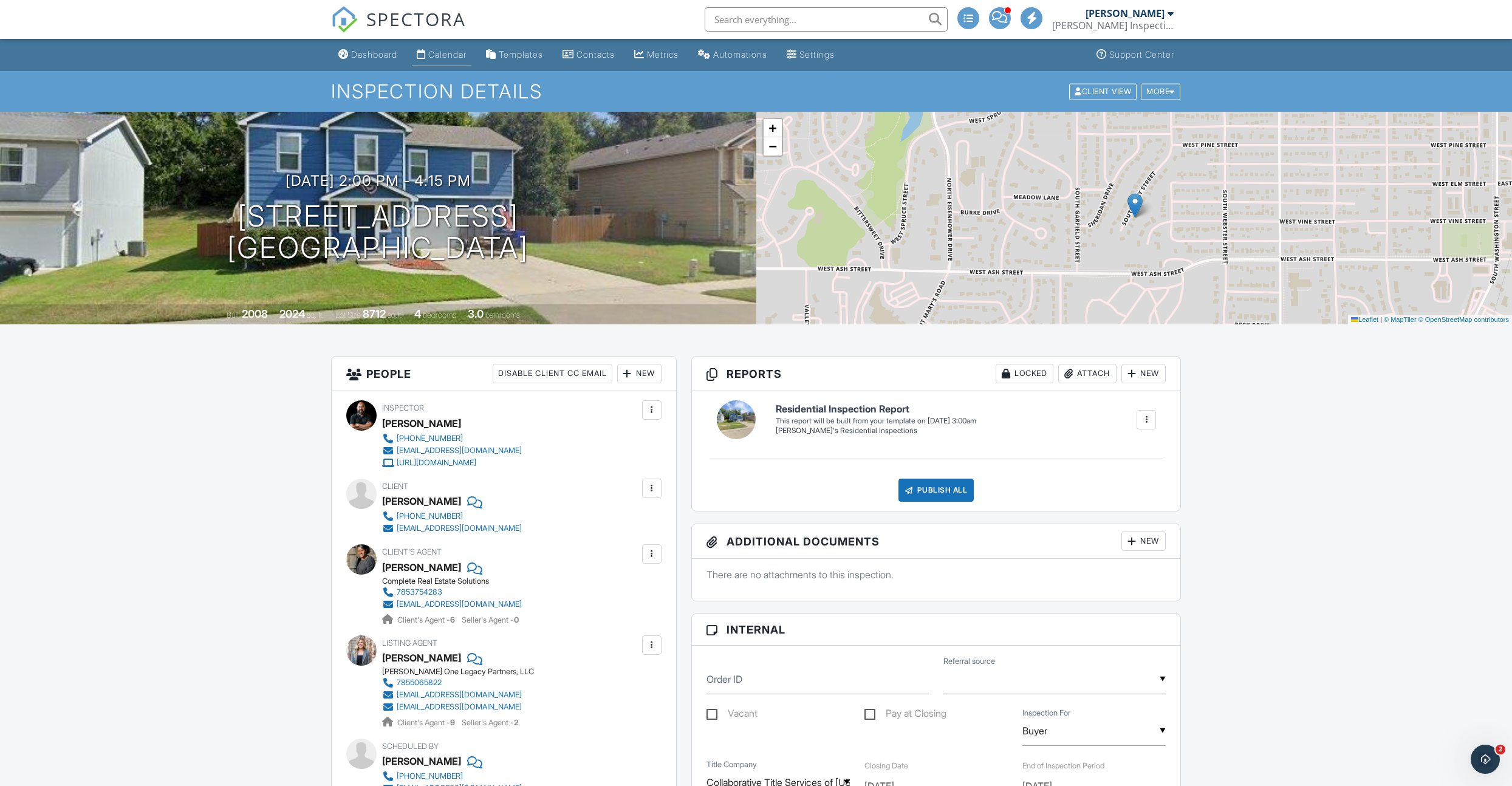
click at [432, 59] on div "Calendar" at bounding box center [447, 54] width 38 height 10
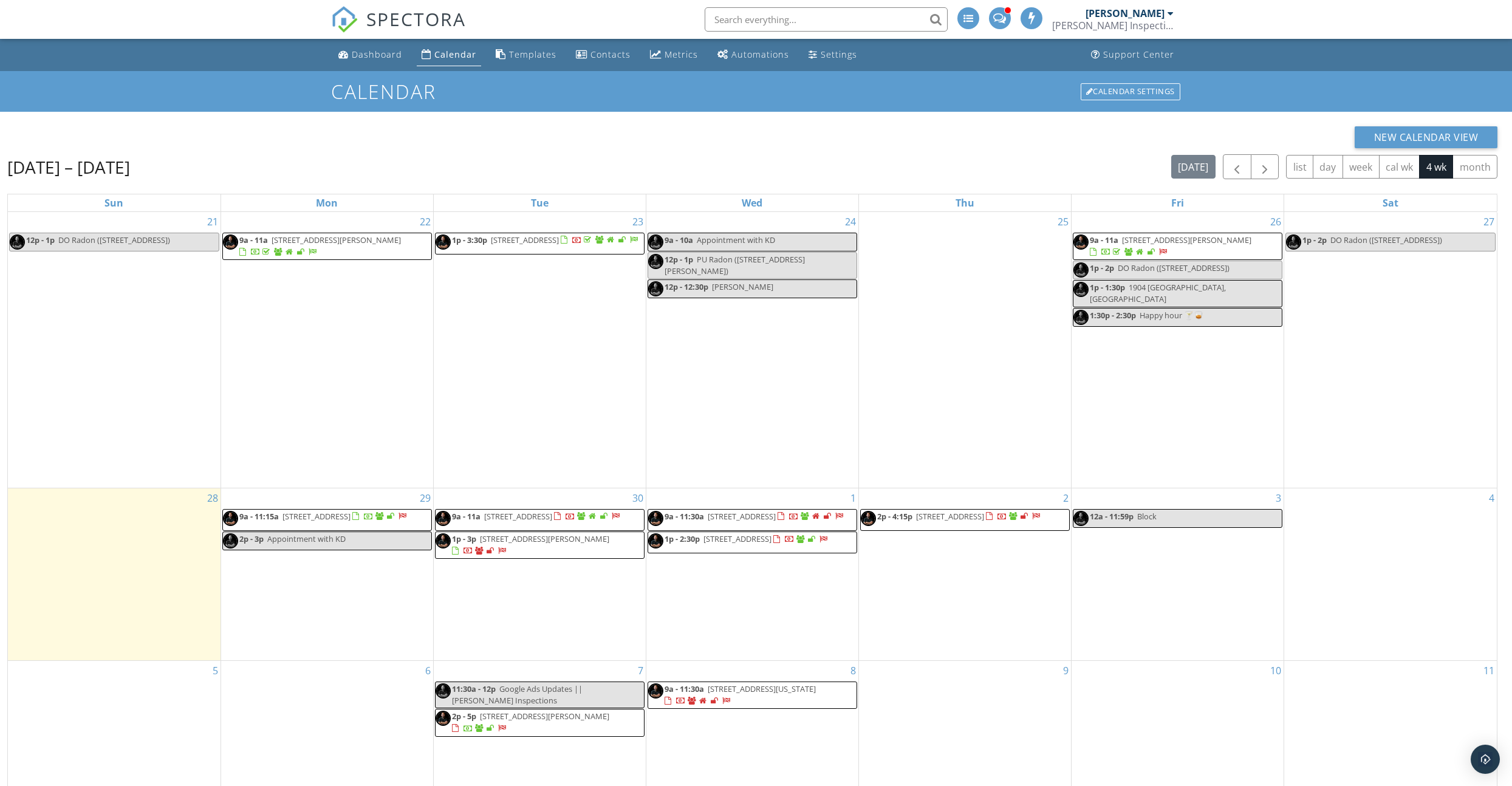
click at [754, 521] on span "[STREET_ADDRESS]" at bounding box center [741, 516] width 68 height 11
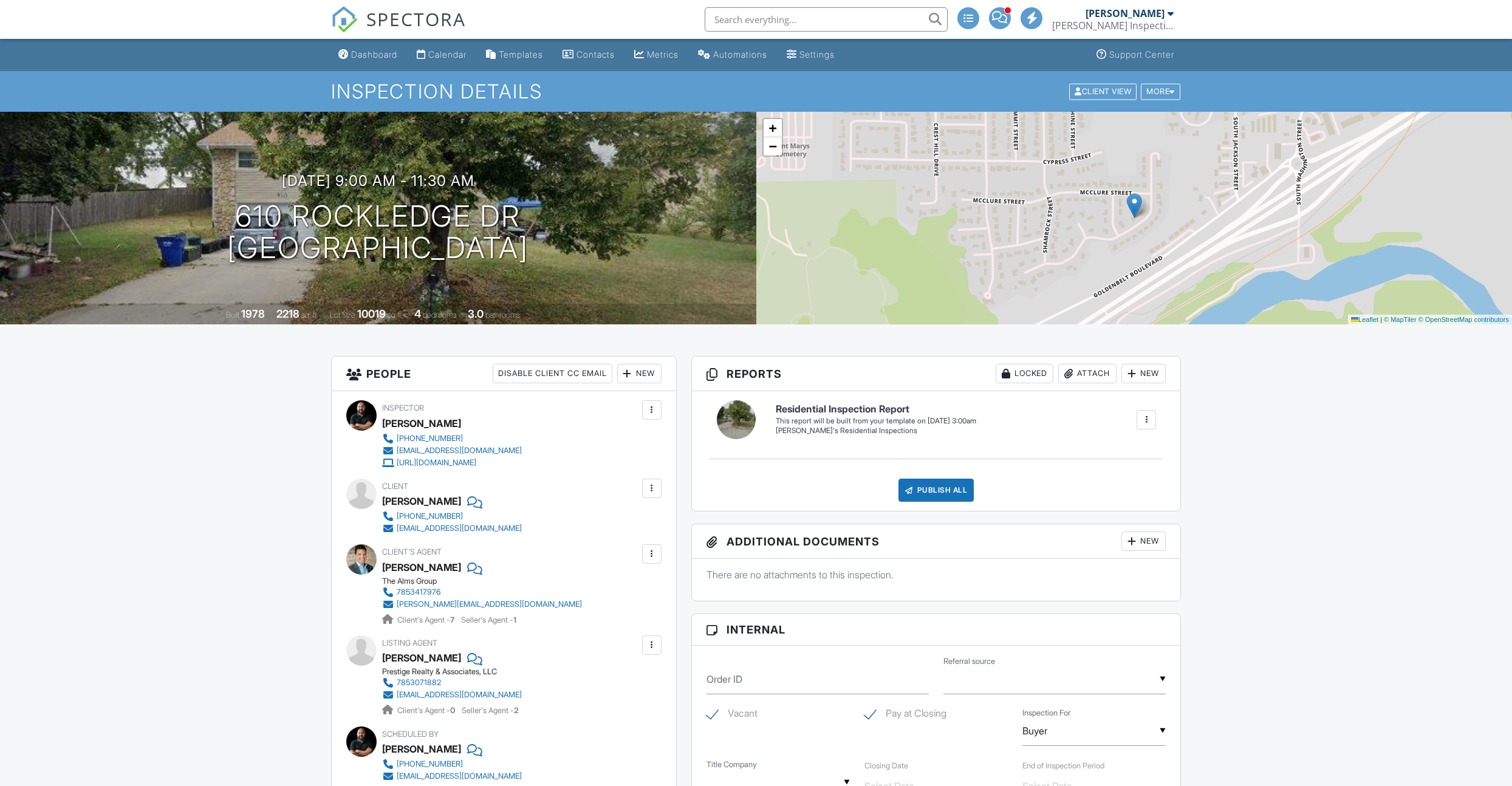
scroll to position [519, 0]
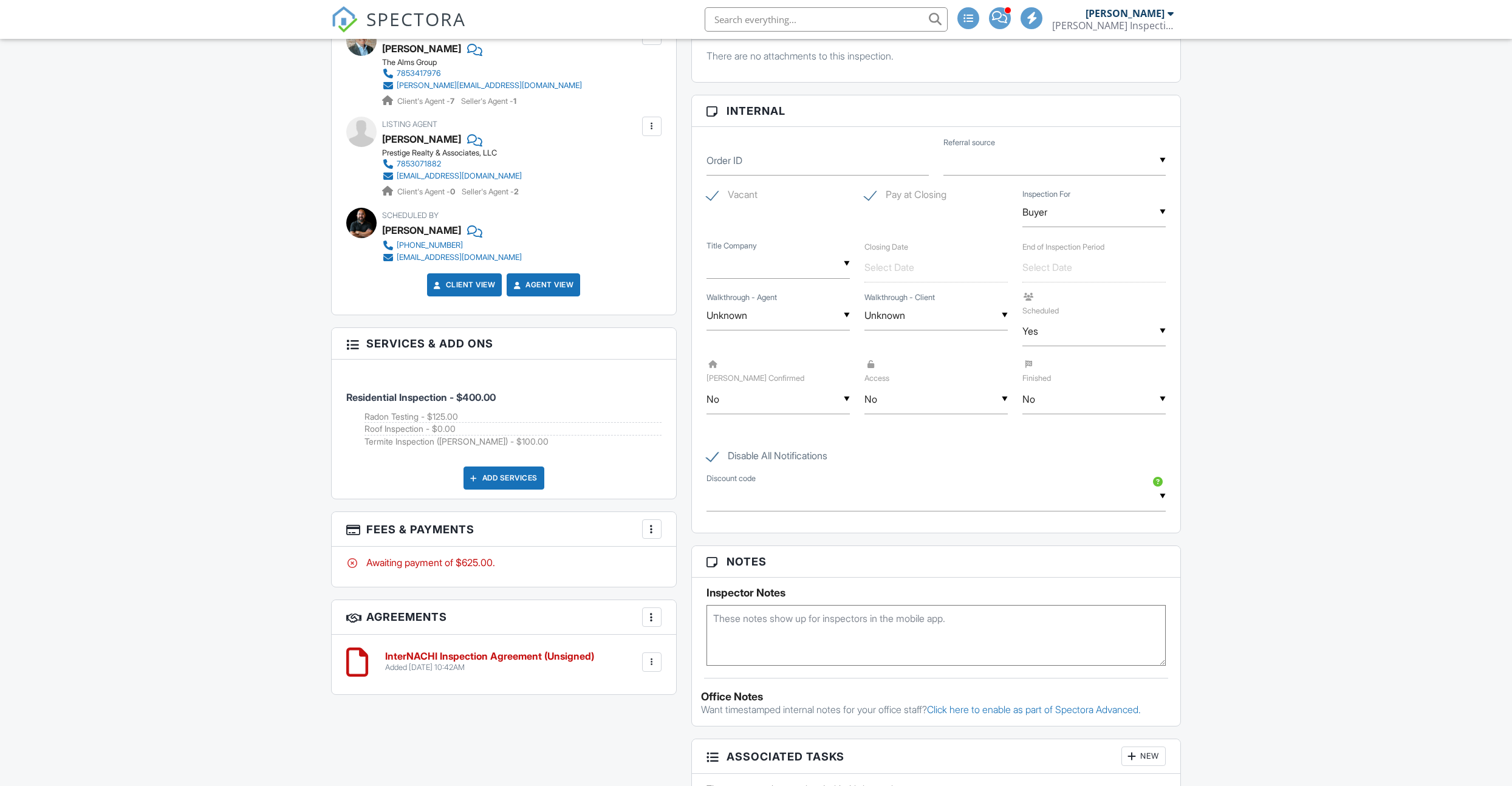
click at [754, 627] on textarea at bounding box center [936, 636] width 460 height 61
click at [714, 457] on label "Disable All Notifications" at bounding box center [767, 458] width 121 height 15
checkbox input "false"
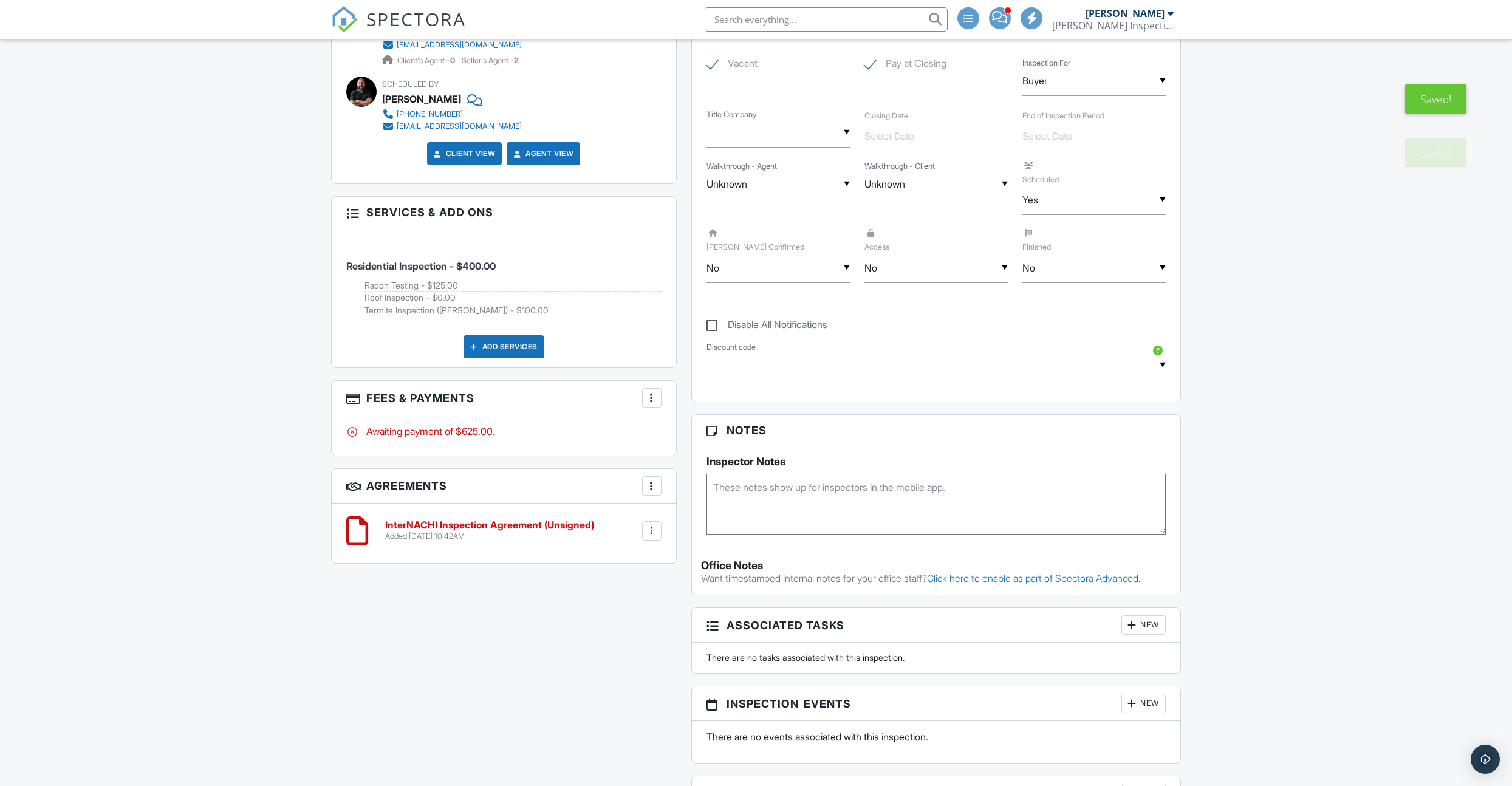
click at [738, 535] on textarea at bounding box center [936, 504] width 460 height 61
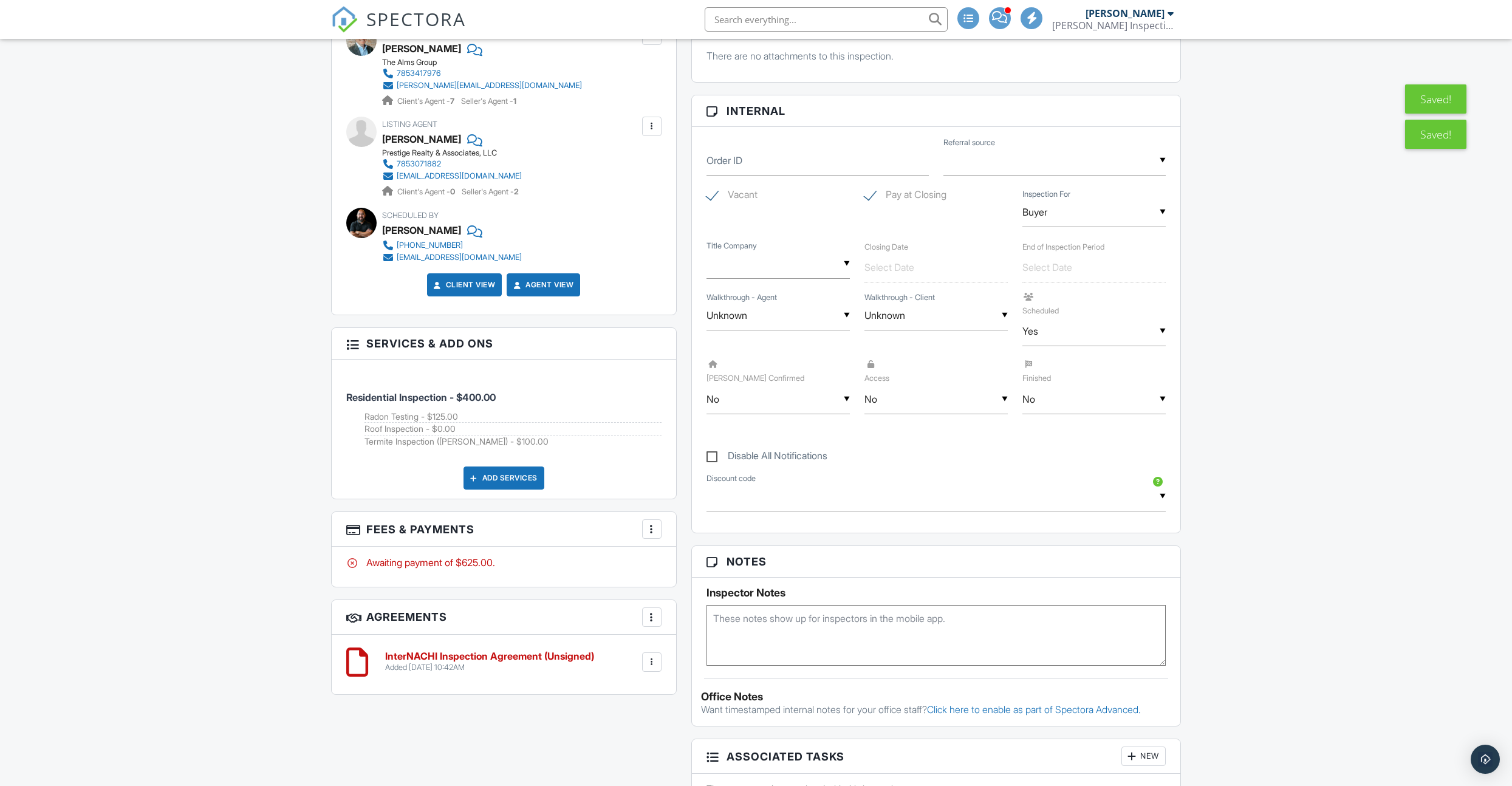
paste textarea "This FlexCode™ for lockbox 02281802 is 3764952838617 and will be valid from [DA…"
type textarea "This FlexCode™ for lockbox 02281802 is 3764952838617 and will be valid from [DA…"
click at [255, 538] on div "Dashboard Calendar Templates Contacts Metrics Automations Settings Support Cent…" at bounding box center [756, 647] width 1512 height 2253
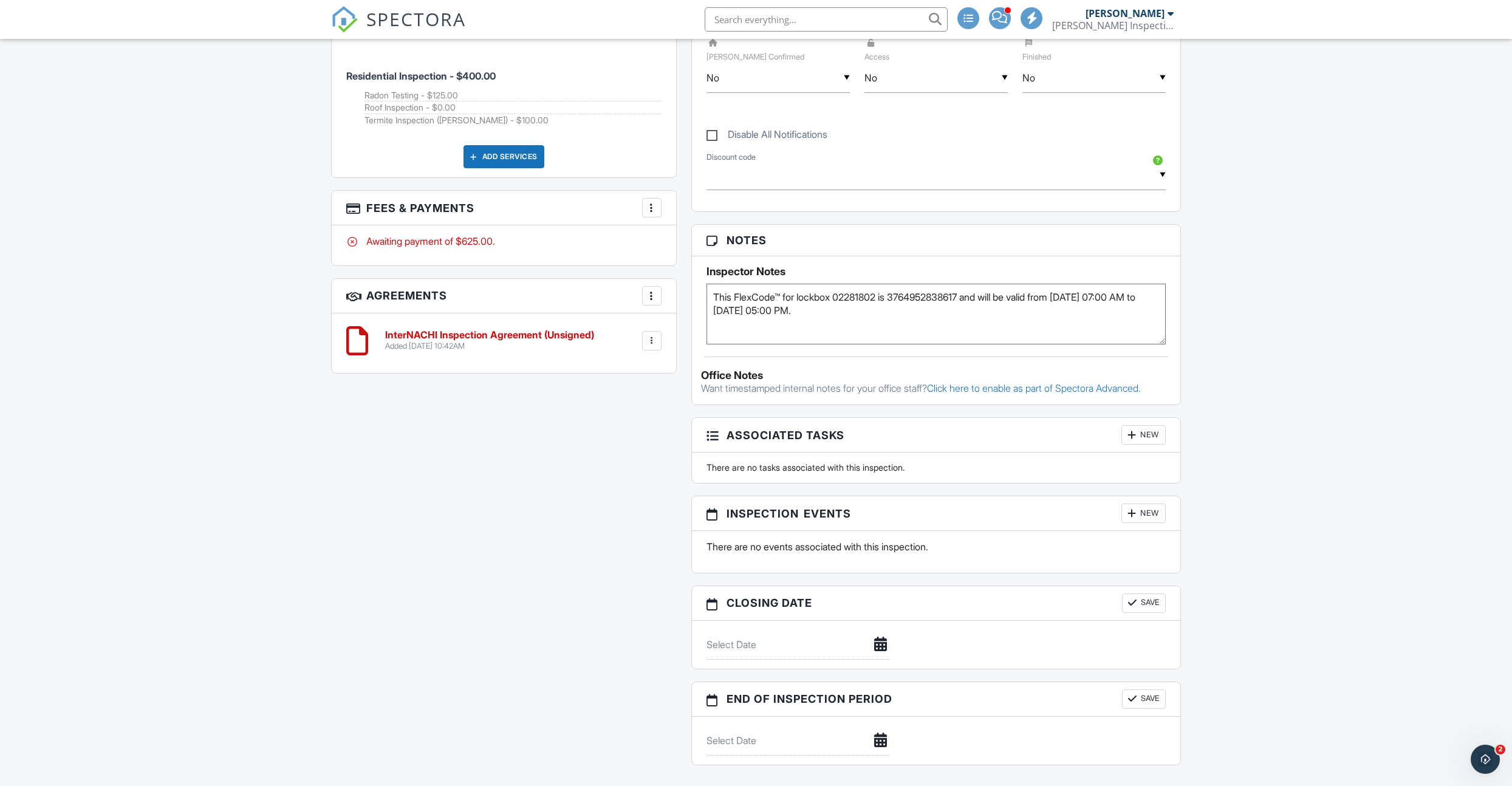
scroll to position [853, 0]
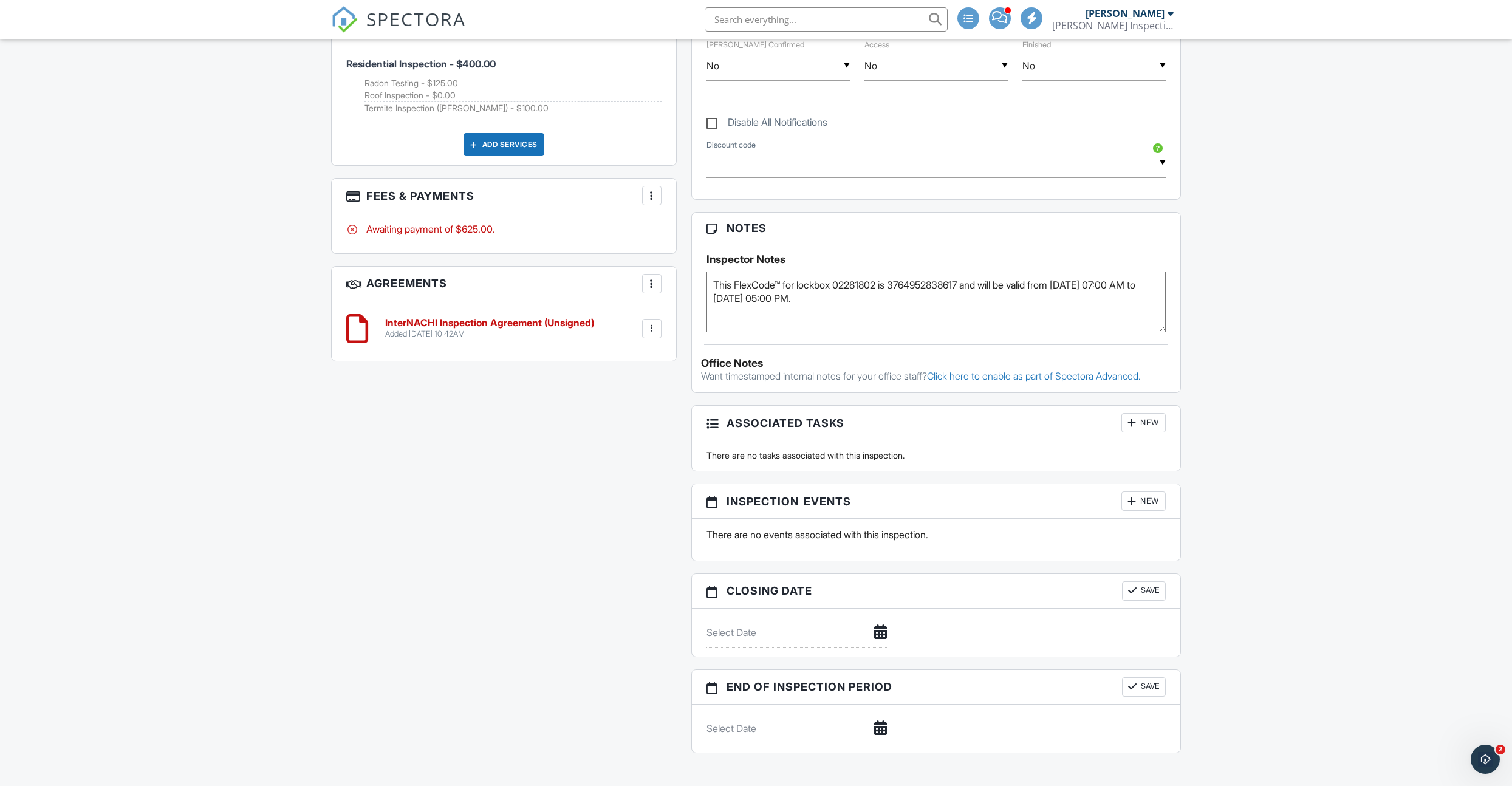
click at [1134, 506] on div at bounding box center [1132, 501] width 12 height 12
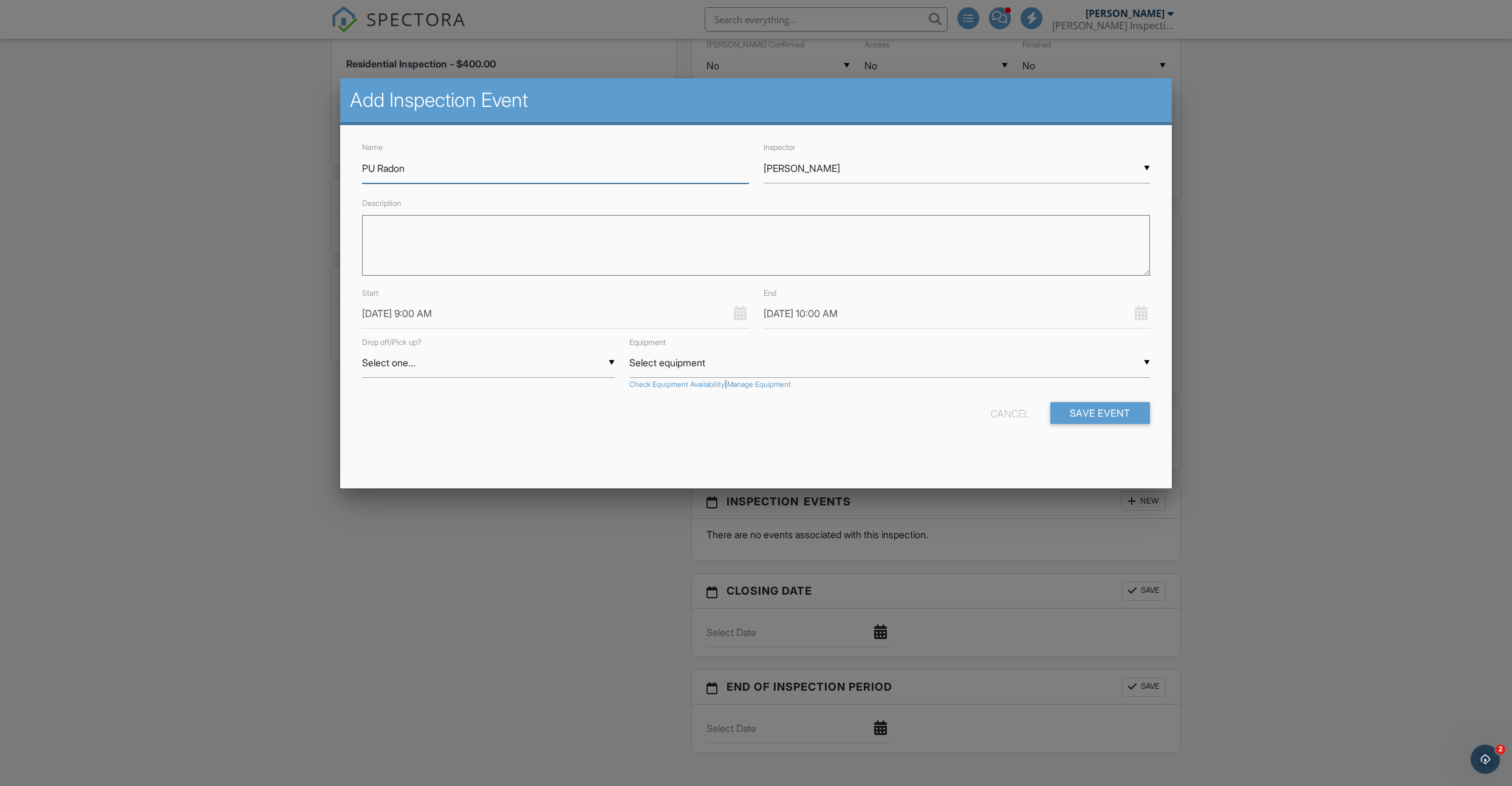
type input "PU Radon"
click at [404, 224] on textarea "Description" at bounding box center [756, 245] width 788 height 61
paste textarea "This FlexCode™ for lockbox 02281802 is 4199827384866 and will be valid from [DA…"
type textarea "This FlexCode™ for lockbox 02281802 is 4199827384866 and will be valid from [DA…"
click at [417, 314] on input "[DATE] 9:00 AM" at bounding box center [555, 313] width 386 height 30
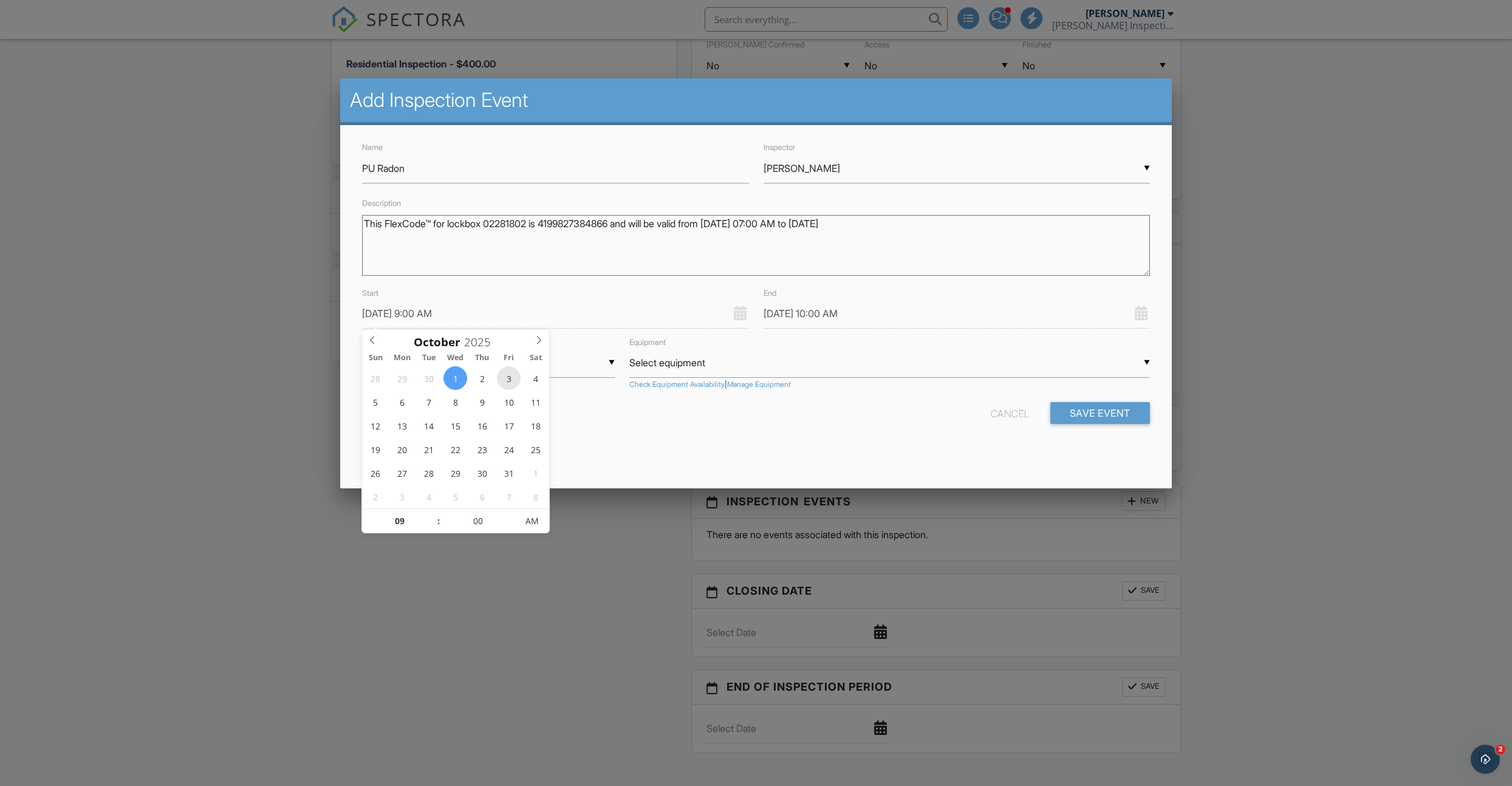
type input "[DATE] 9:00 AM"
type input "[DATE] 10:00 AM"
type input "10"
click at [431, 511] on span at bounding box center [432, 516] width 8 height 12
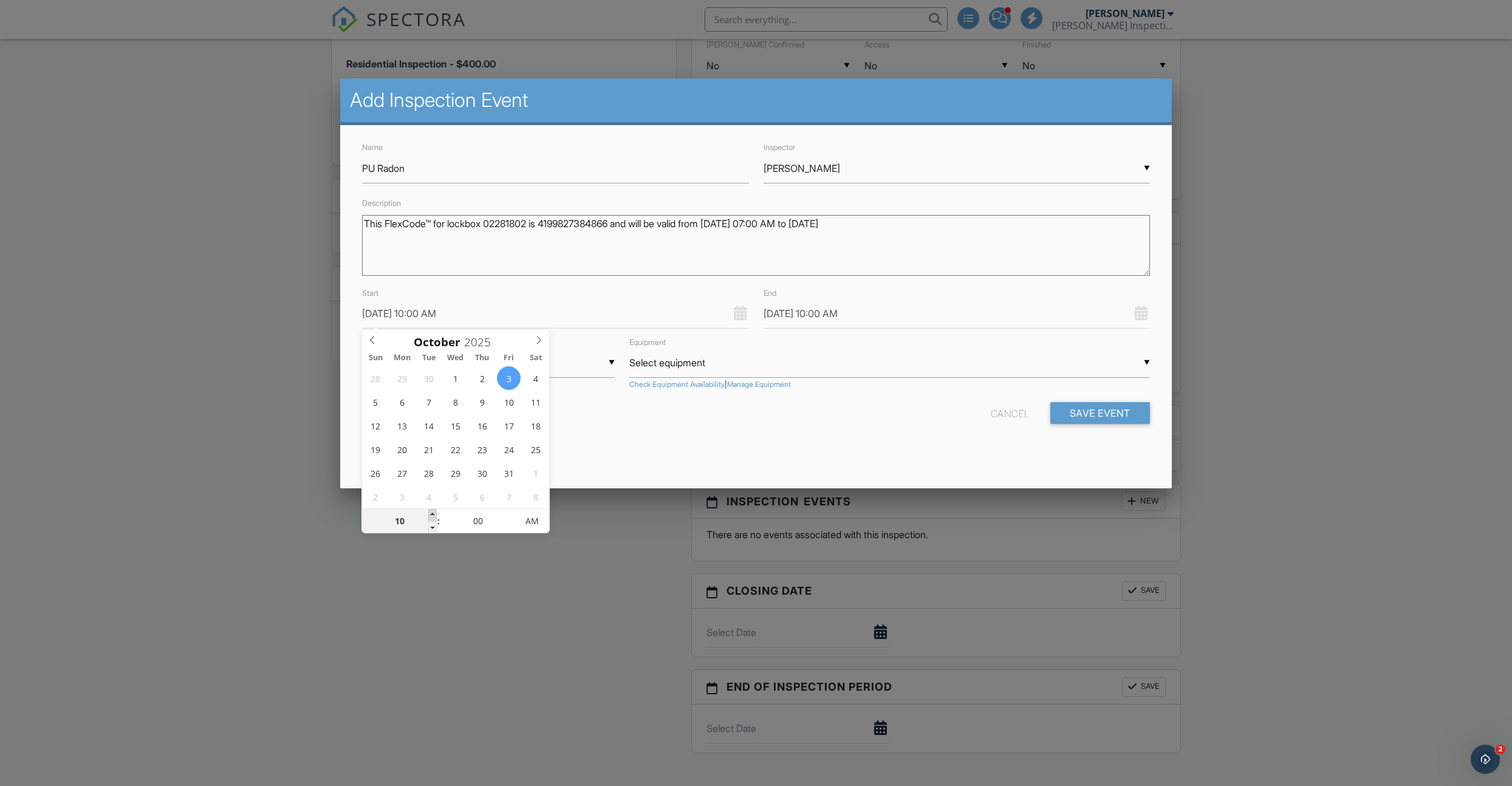
type input "[DATE] 11:00 AM"
type input "11"
click at [431, 511] on span at bounding box center [432, 516] width 8 height 12
type input "[DATE] 12:00 PM"
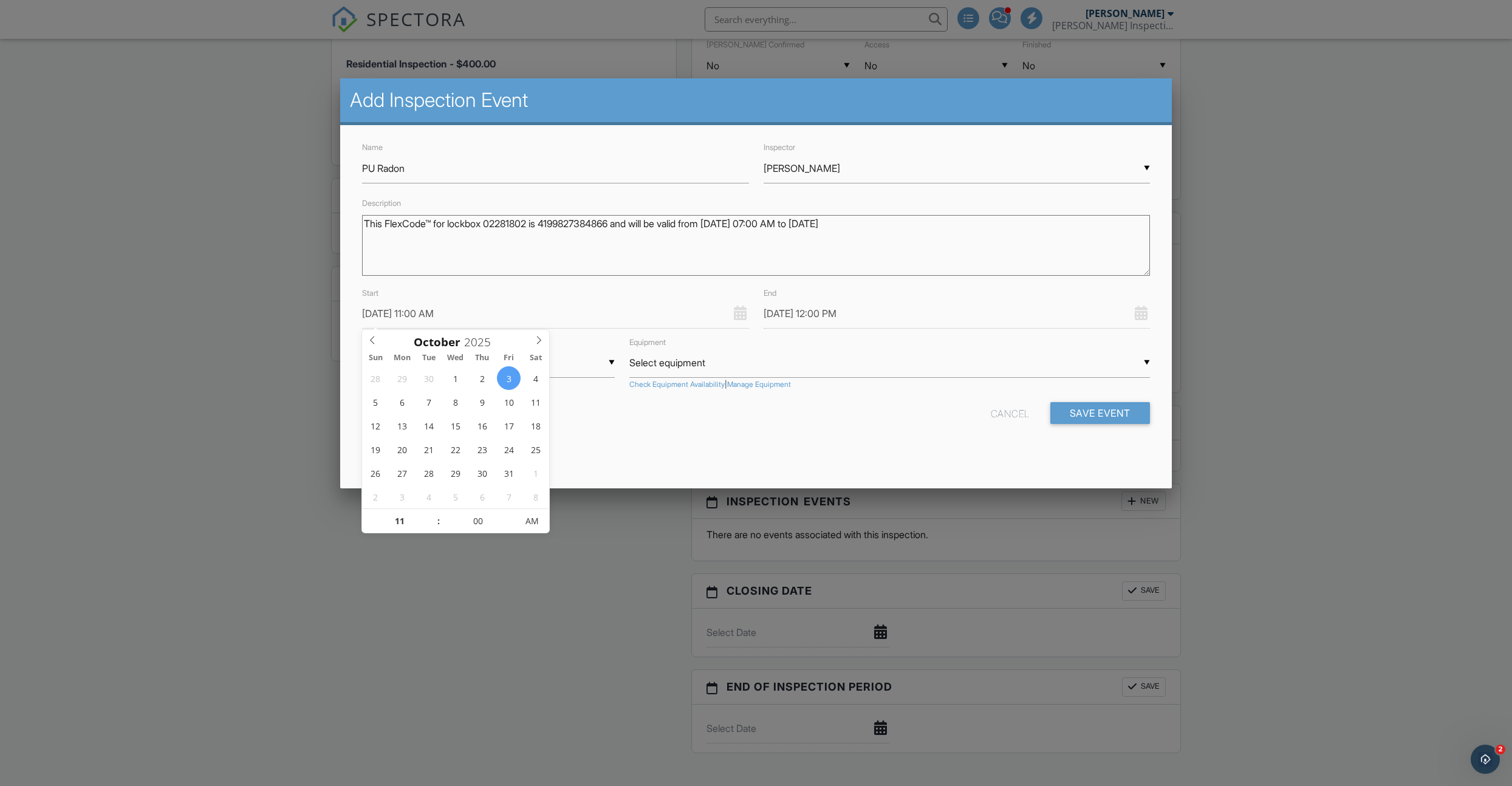
click at [601, 457] on div "Name [PERSON_NAME] Inspector ▼ [PERSON_NAME] [PERSON_NAME] [PERSON_NAME] Lincol…" at bounding box center [756, 292] width 832 height 335
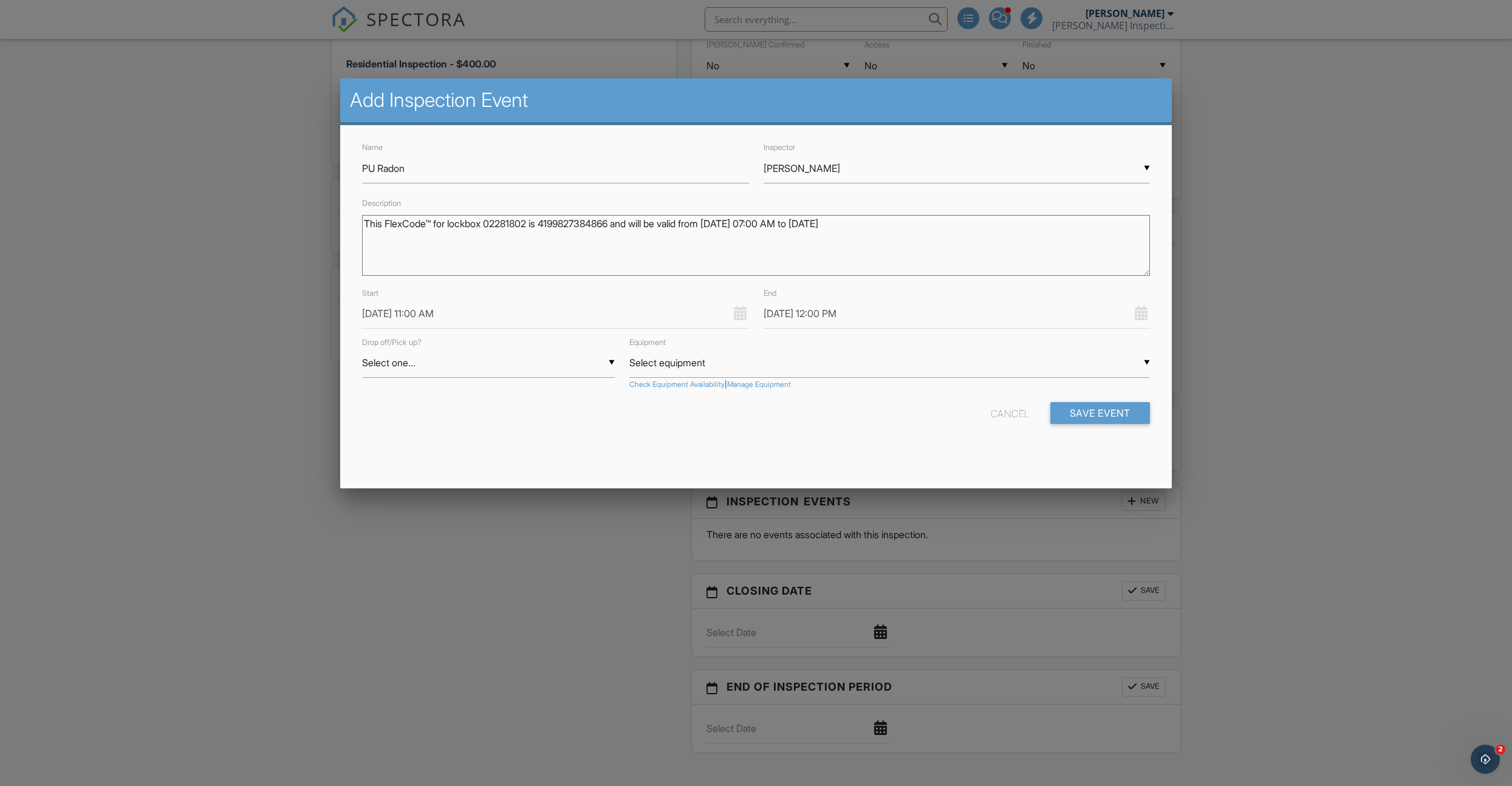
click at [491, 369] on div "▼ Select one... Select one... Drop Pickup Select one... Drop Pickup" at bounding box center [489, 362] width 253 height 30
click at [426, 419] on span "Pickup" at bounding box center [489, 424] width 253 height 30
type input "Pickup"
drag, startPoint x: 1081, startPoint y: 404, endPoint x: 1049, endPoint y: 404, distance: 32.0
click at [1081, 404] on button "Save Event" at bounding box center [1100, 413] width 100 height 22
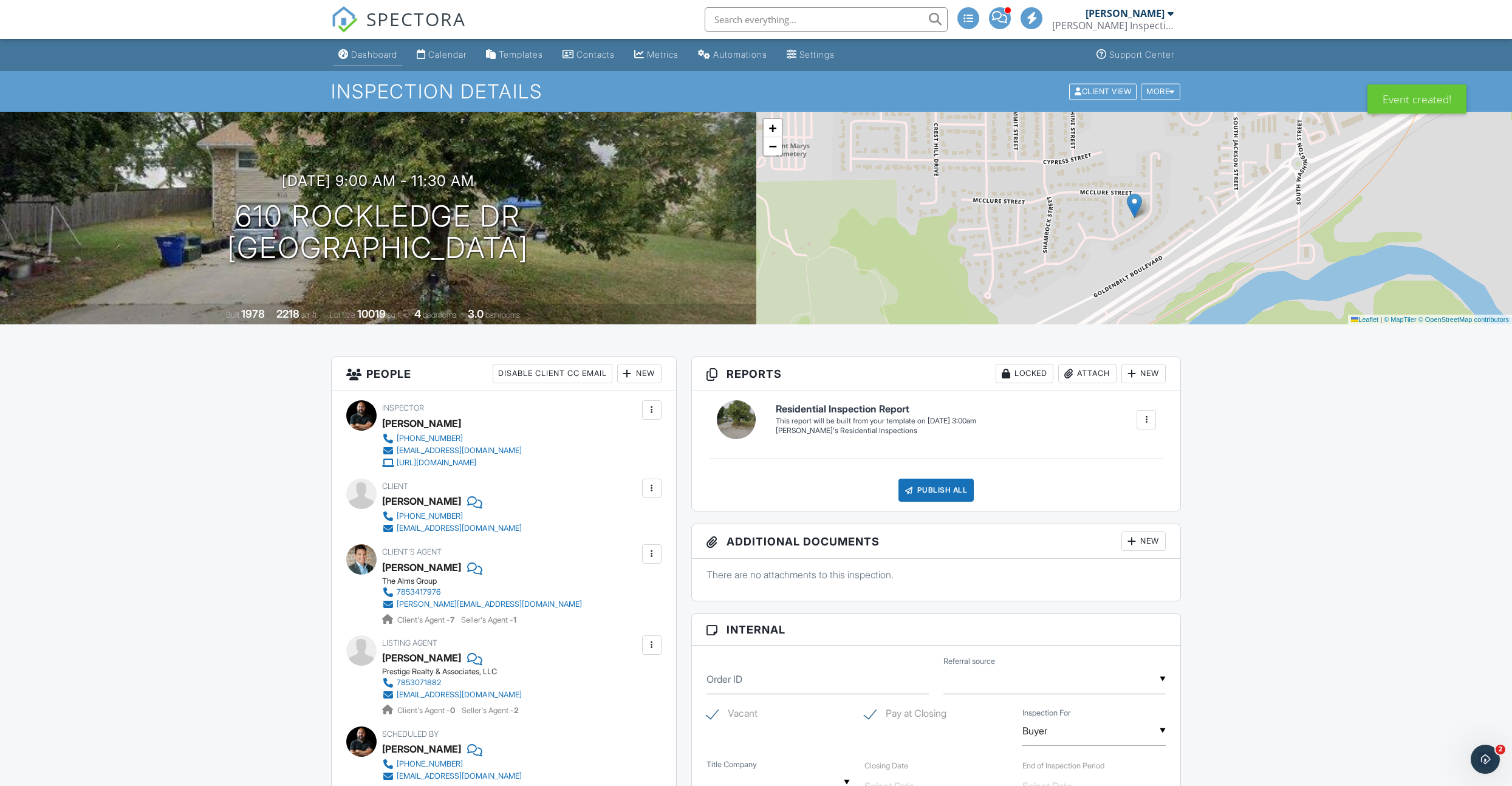
click at [373, 61] on link "Dashboard" at bounding box center [368, 55] width 69 height 23
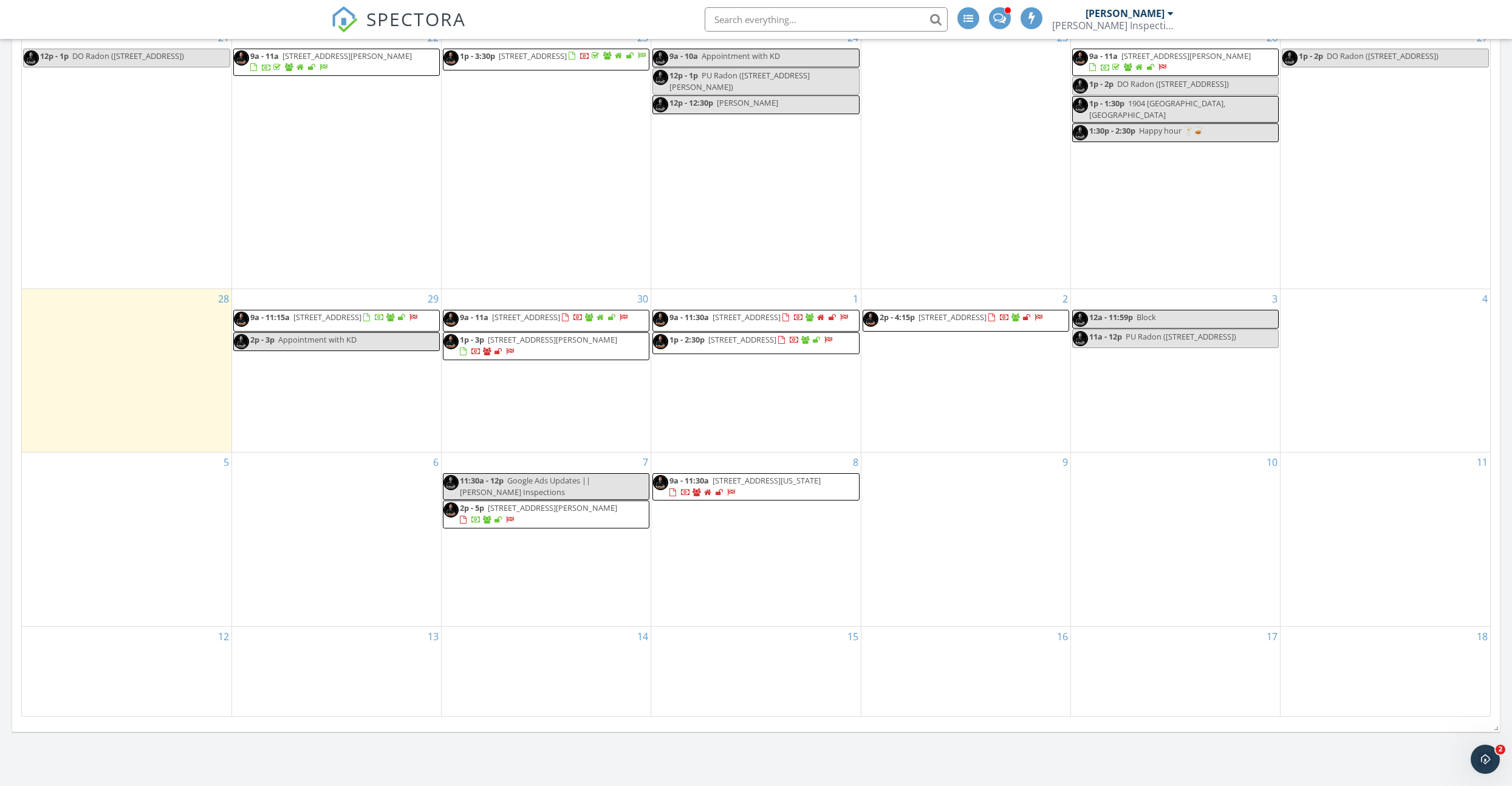
scroll to position [516, 0]
